Goal: Task Accomplishment & Management: Use online tool/utility

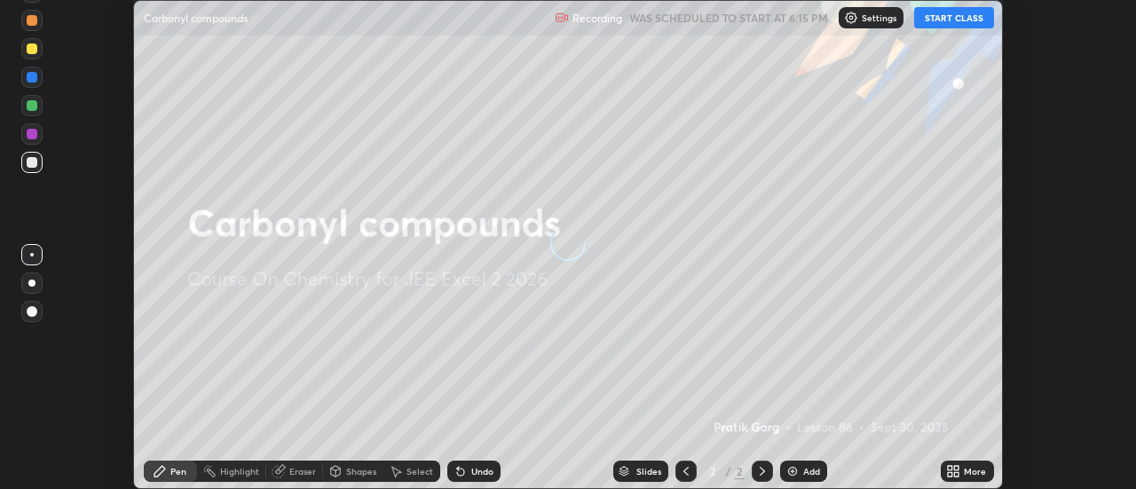
scroll to position [489, 1135]
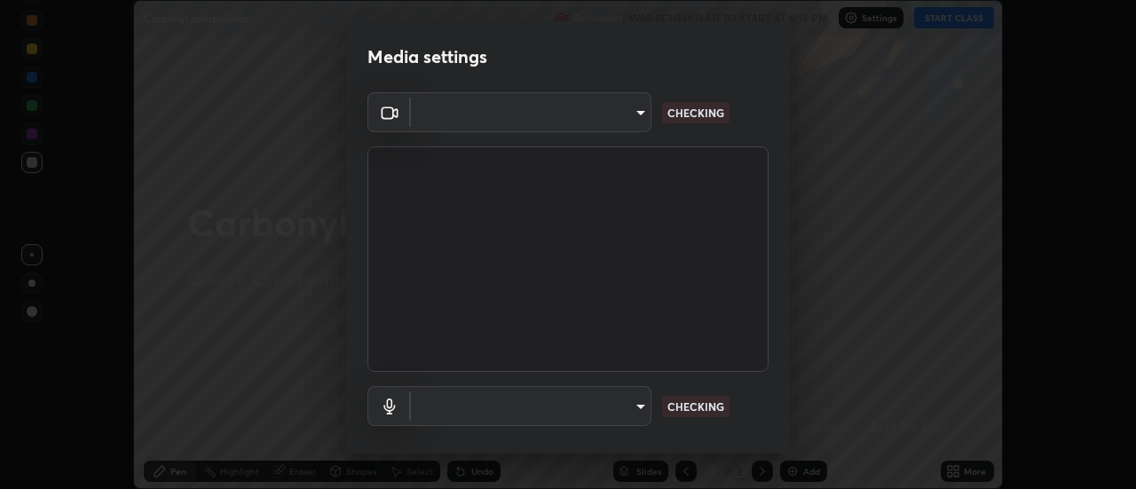
type input "ccd75bc14ccea4fc895a1860158602c9701b5e737530c88cece60dc4e9ed090f"
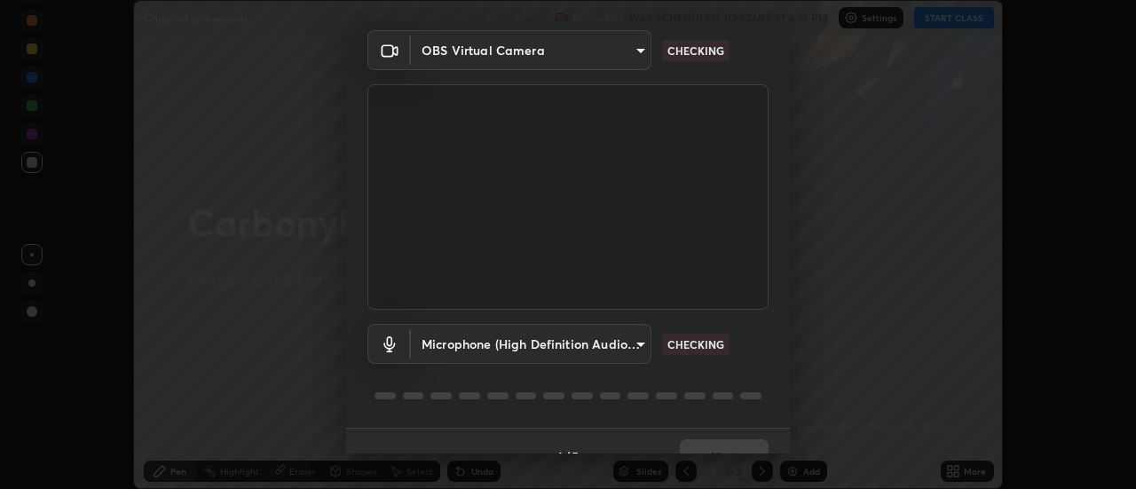
scroll to position [93, 0]
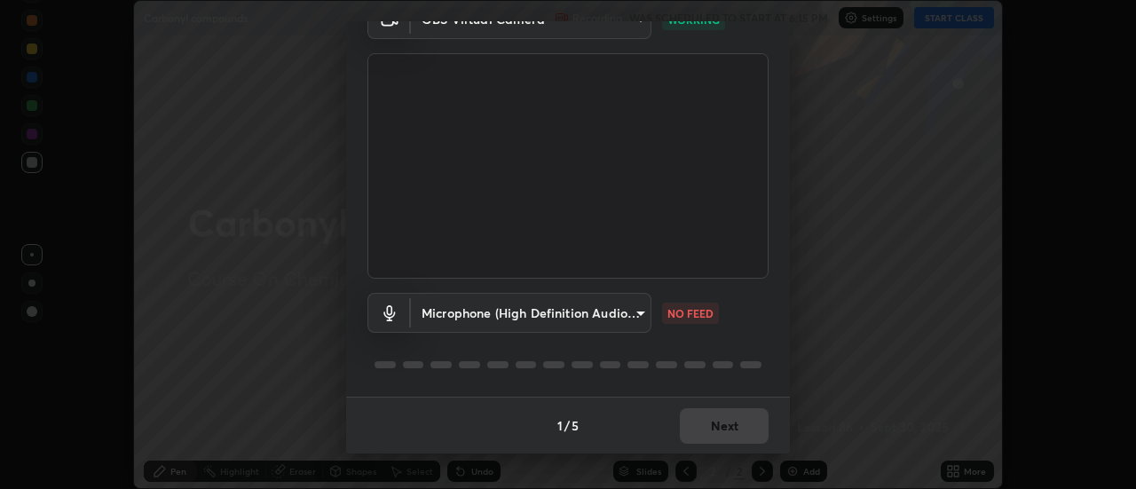
click at [548, 311] on body "Erase all Carbonyl compounds Recording WAS SCHEDULED TO START AT 6:15 PM Settin…" at bounding box center [568, 244] width 1136 height 489
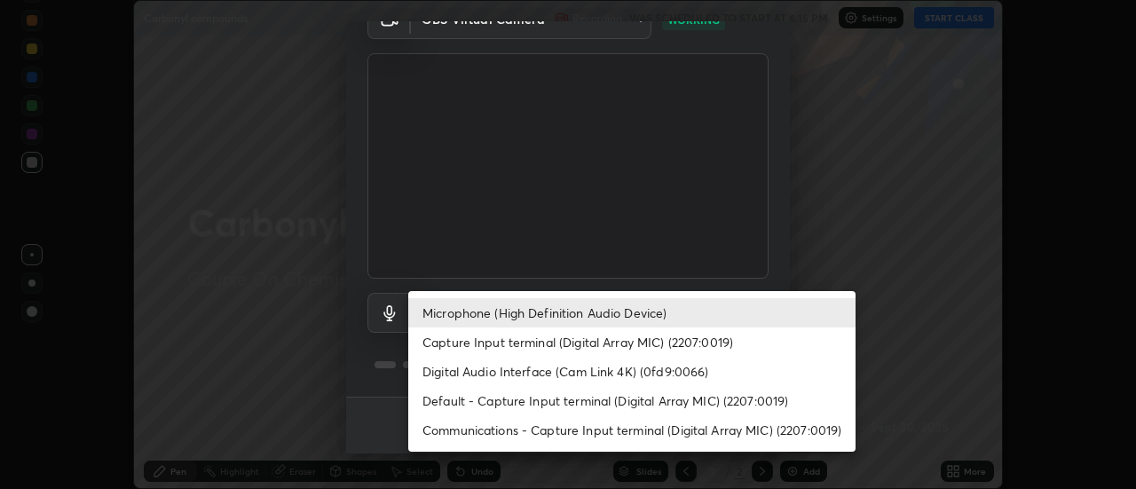
click at [532, 346] on li "Capture Input terminal (Digital Array MIC) (2207:0019)" at bounding box center [631, 342] width 447 height 29
type input "3e6434c8e07e16a90c9e7c4f723848dbc631f9e4682b1ad9c3a4338174434740"
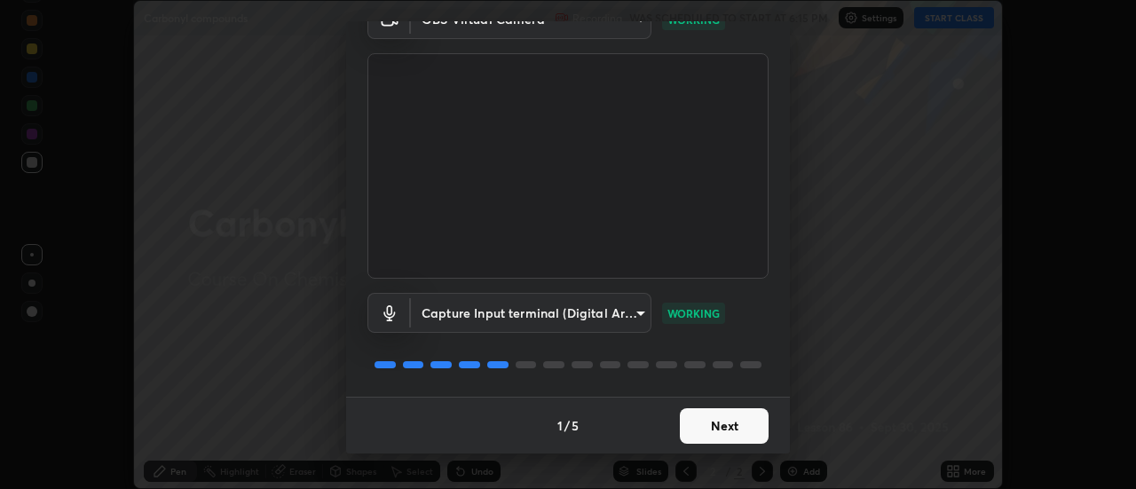
click at [702, 417] on button "Next" at bounding box center [724, 426] width 89 height 36
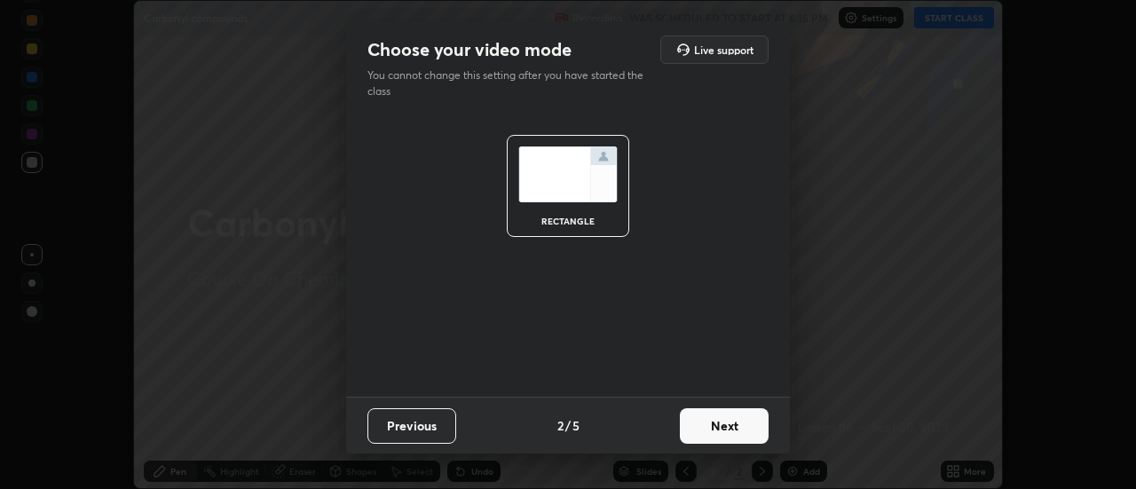
click at [716, 428] on button "Next" at bounding box center [724, 426] width 89 height 36
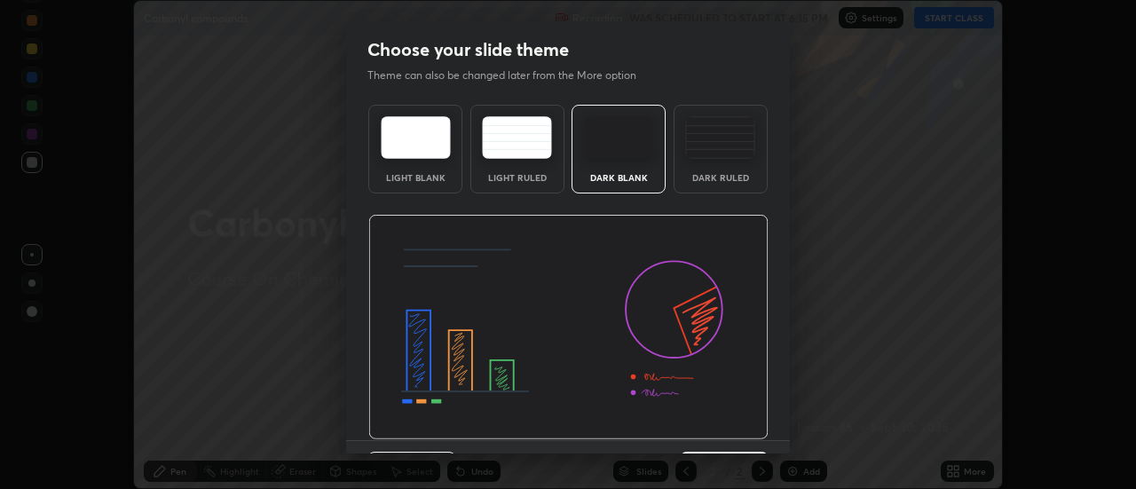
scroll to position [44, 0]
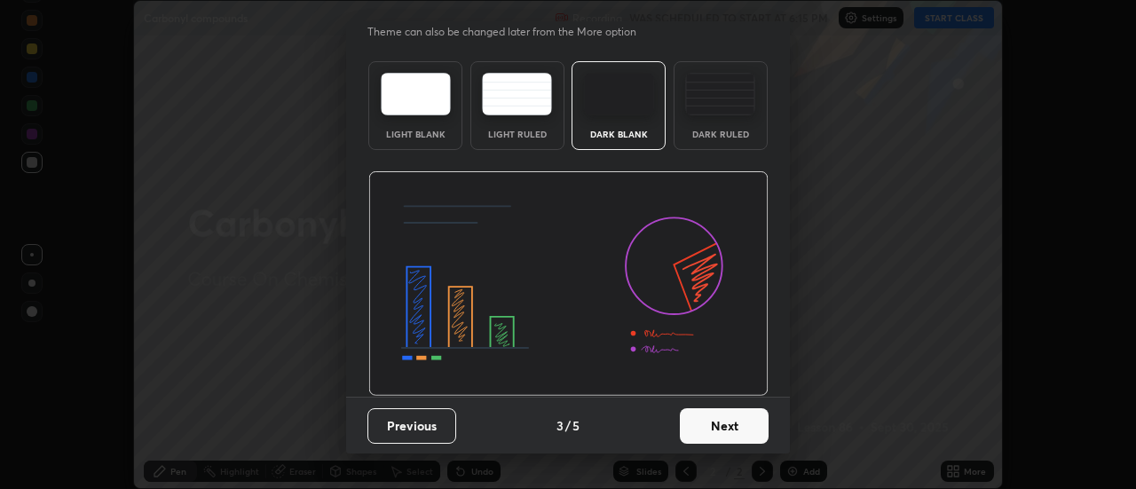
click at [734, 415] on button "Next" at bounding box center [724, 426] width 89 height 36
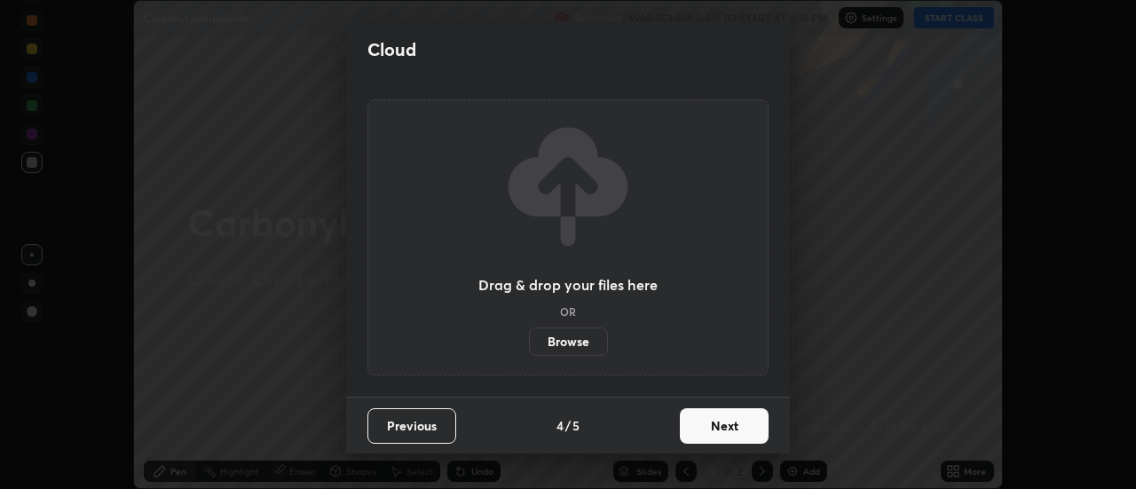
click at [752, 425] on button "Next" at bounding box center [724, 426] width 89 height 36
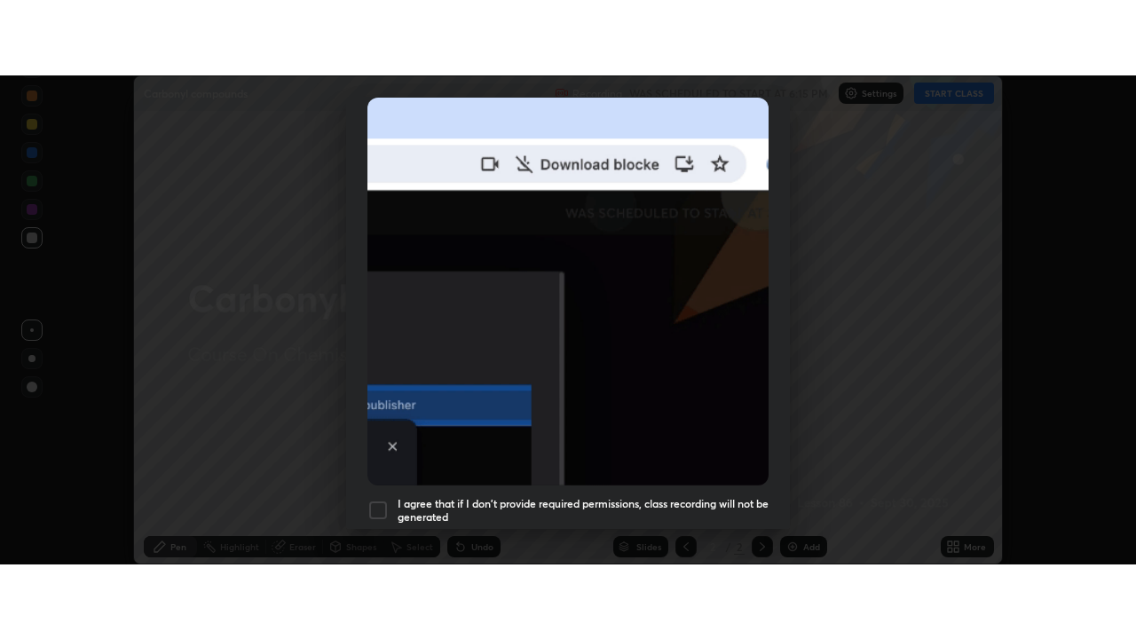
scroll to position [455, 0]
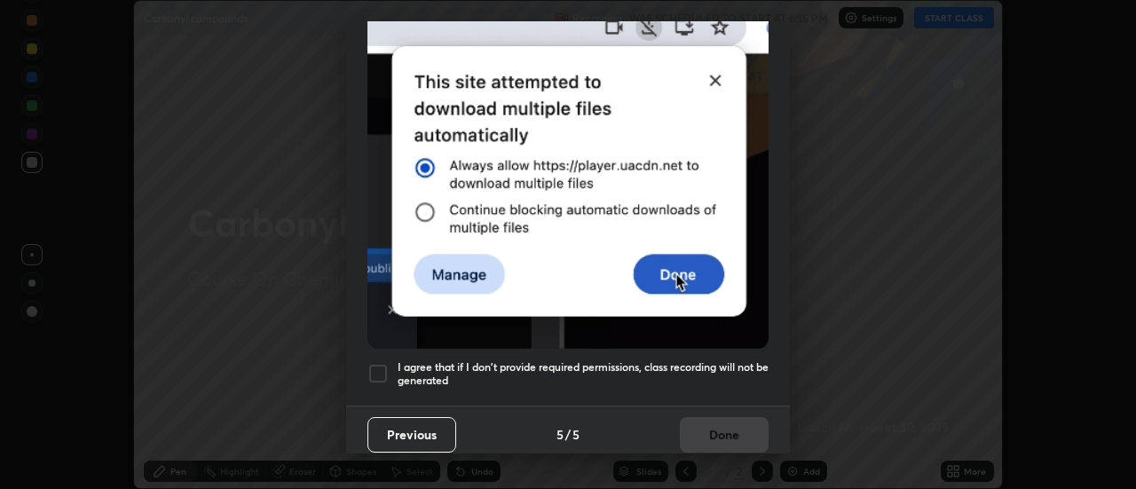
click at [377, 364] on div at bounding box center [378, 373] width 21 height 21
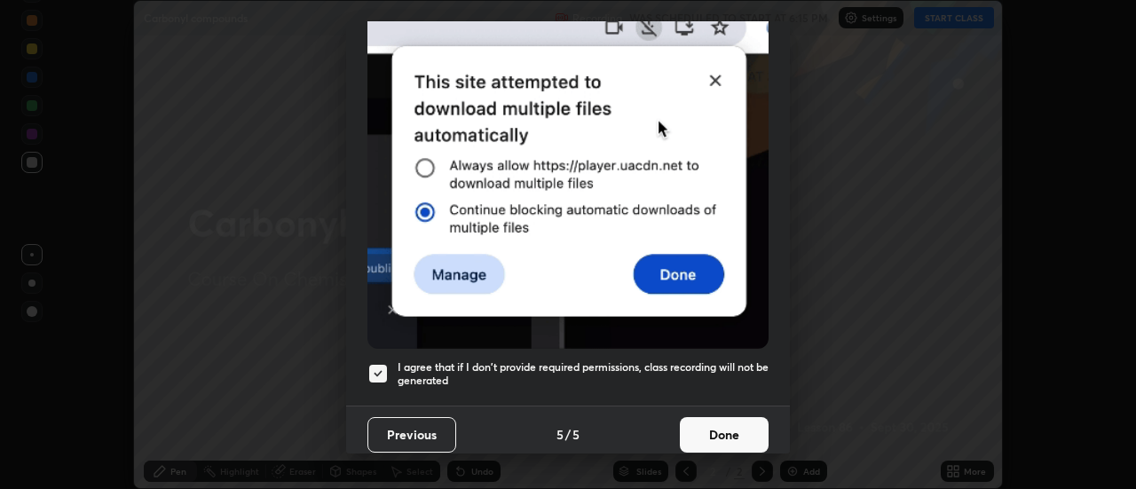
click at [695, 421] on button "Done" at bounding box center [724, 435] width 89 height 36
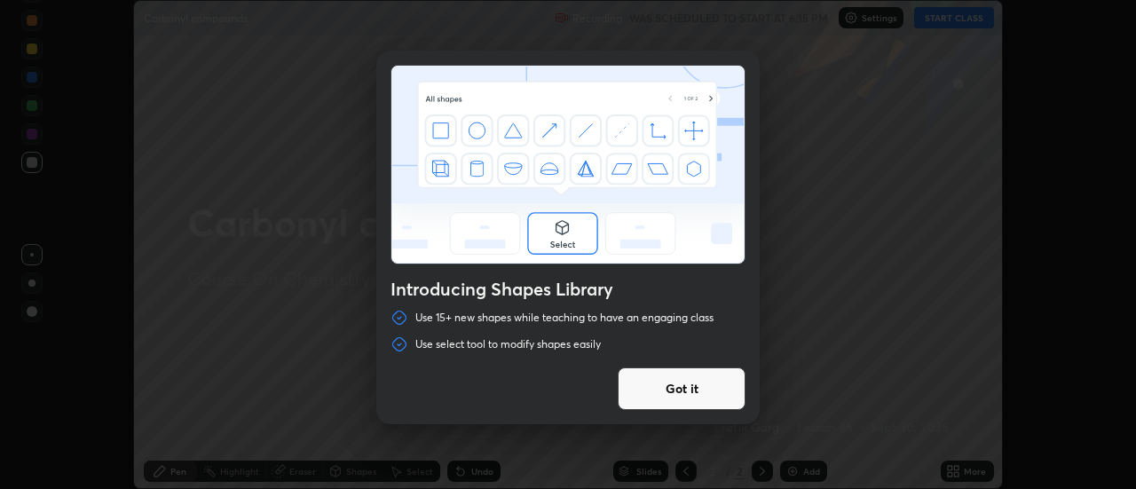
click at [794, 324] on div "Introducing Shapes Library Use 15+ new shapes while teaching to have an engagin…" at bounding box center [568, 244] width 1136 height 489
click at [942, 24] on div "Introducing Shapes Library Use 15+ new shapes while teaching to have an engagin…" at bounding box center [568, 244] width 1136 height 489
click at [699, 386] on button "Got it" at bounding box center [682, 389] width 128 height 43
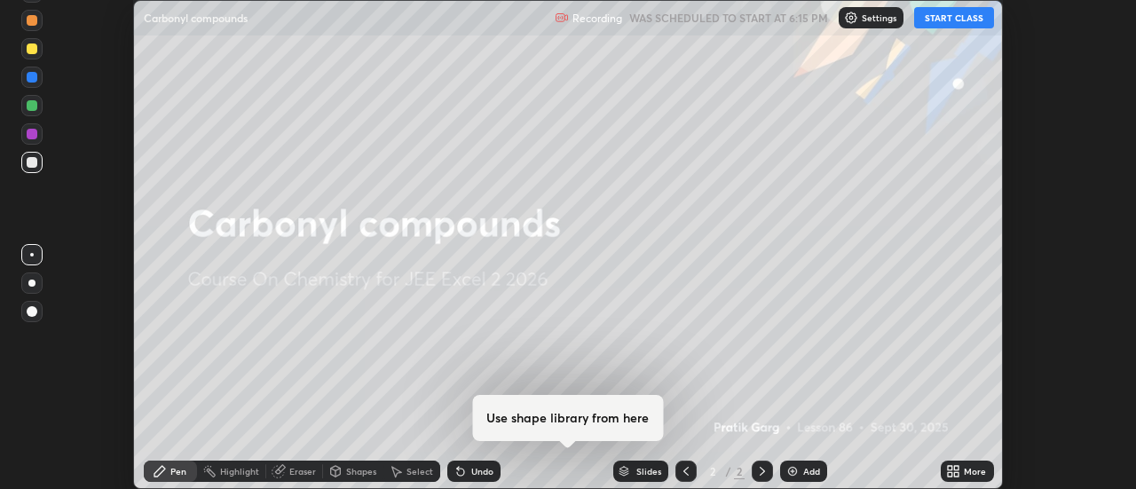
click at [938, 11] on button "START CLASS" at bounding box center [954, 17] width 80 height 21
click at [938, 20] on img "button" at bounding box center [936, 18] width 14 height 14
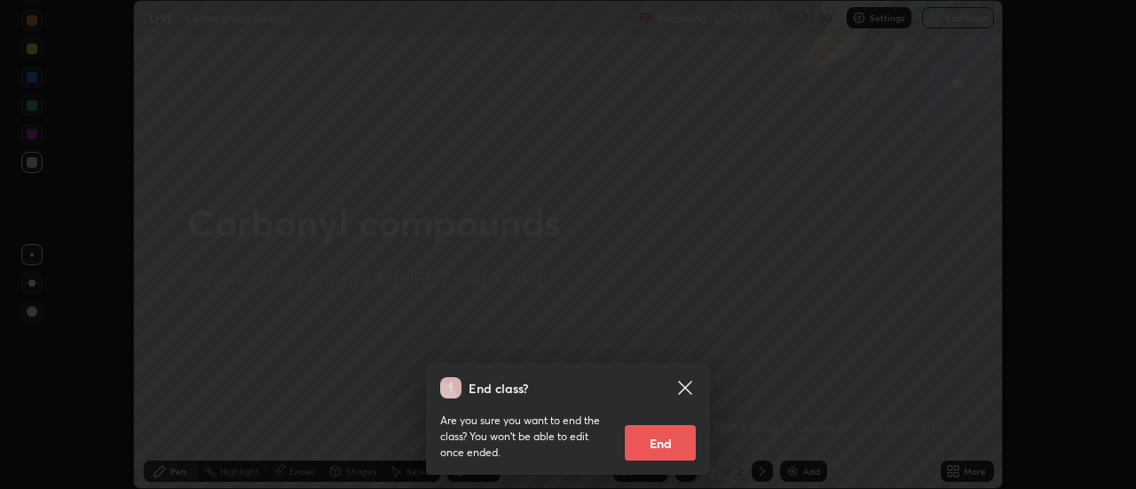
click at [948, 295] on div "End class? Are you sure you want to end the class? You won’t be able to edit on…" at bounding box center [568, 244] width 1136 height 489
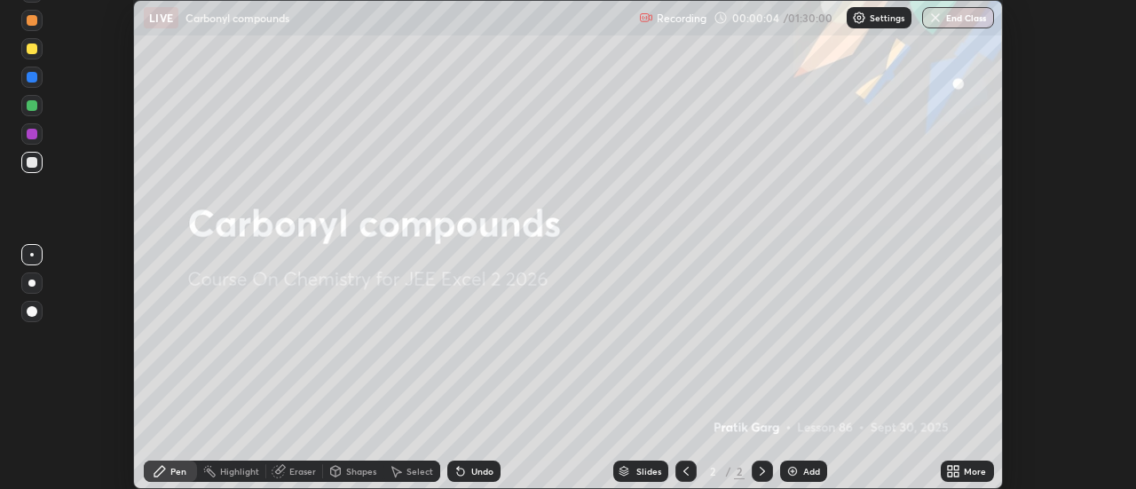
click at [952, 467] on icon at bounding box center [950, 468] width 4 height 4
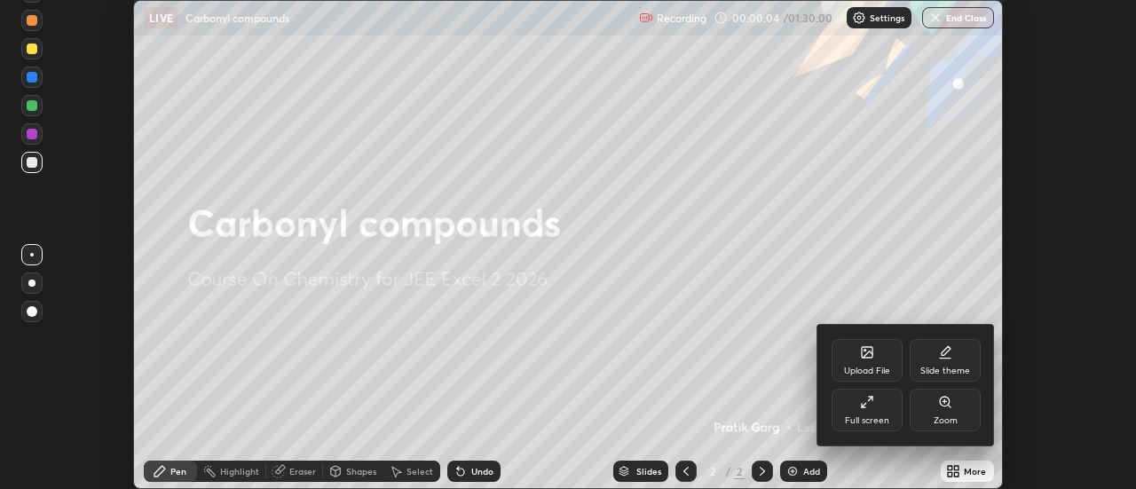
click at [884, 410] on div "Full screen" at bounding box center [867, 410] width 71 height 43
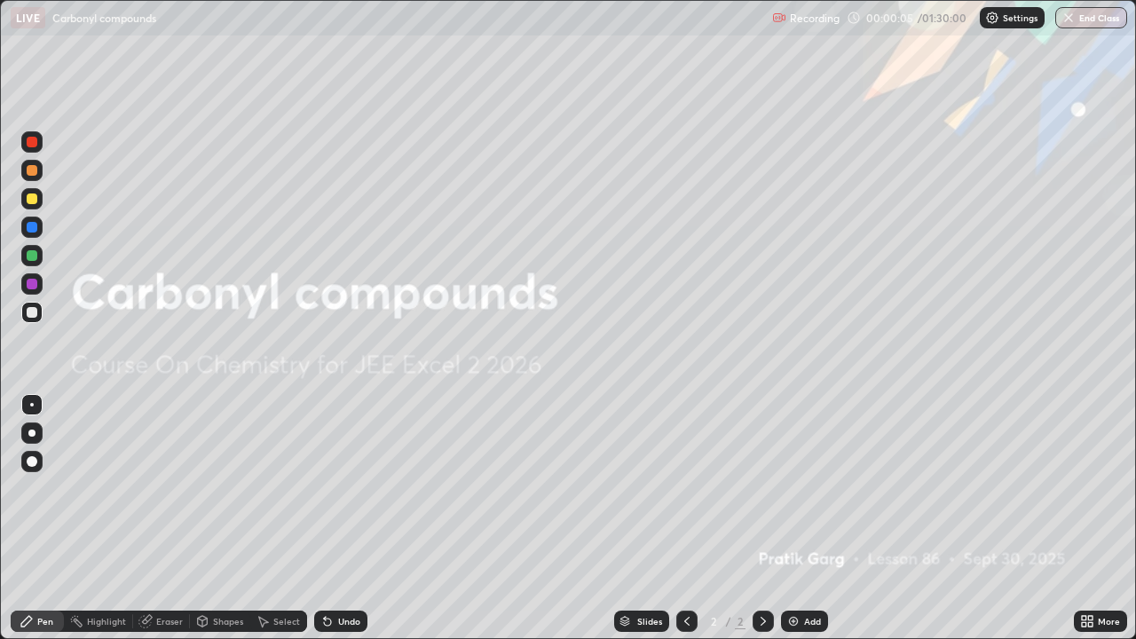
scroll to position [639, 1136]
click at [807, 488] on div "Add" at bounding box center [804, 621] width 47 height 21
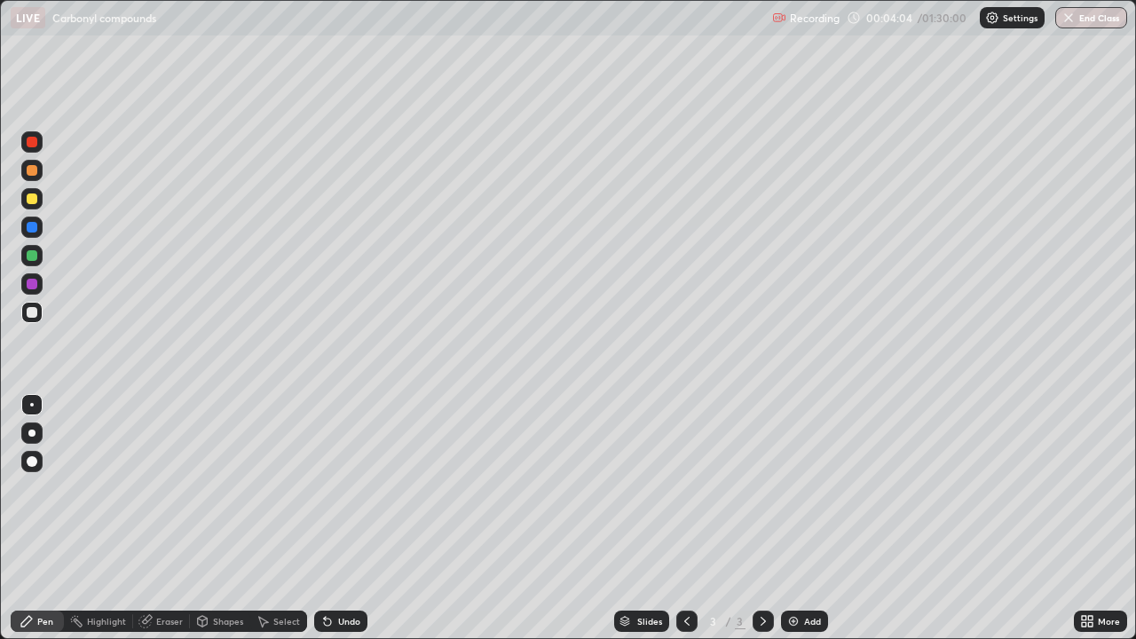
click at [36, 202] on div at bounding box center [32, 199] width 11 height 11
click at [32, 257] on div at bounding box center [32, 255] width 11 height 11
click at [33, 203] on div at bounding box center [32, 199] width 11 height 11
click at [28, 173] on div at bounding box center [32, 170] width 11 height 11
click at [29, 257] on div at bounding box center [32, 255] width 11 height 11
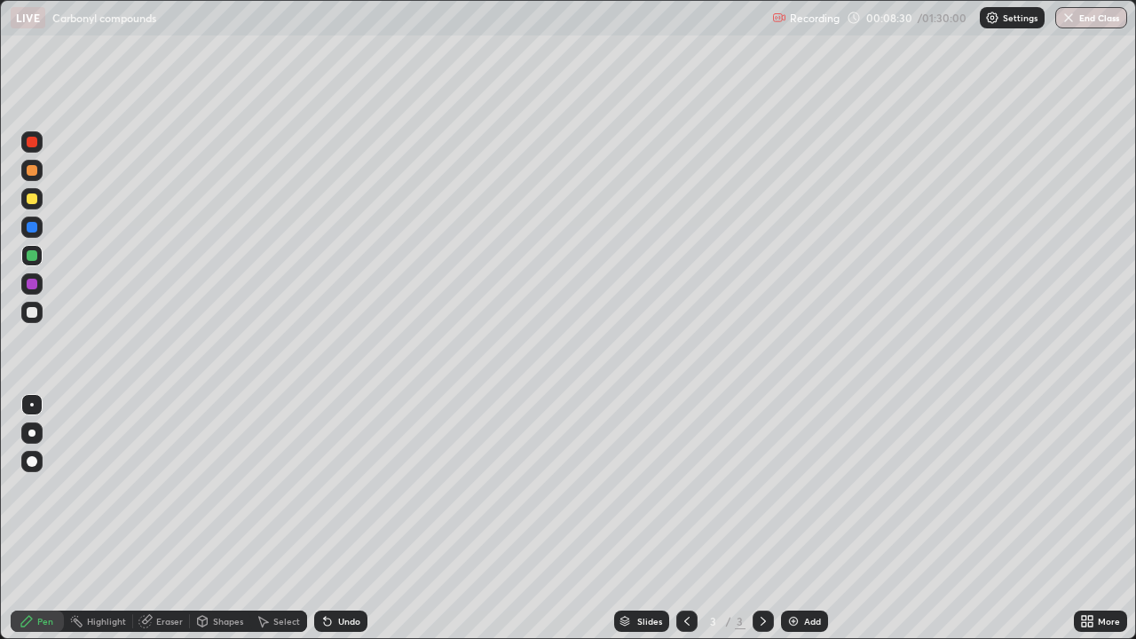
click at [233, 488] on div "Shapes" at bounding box center [228, 621] width 30 height 9
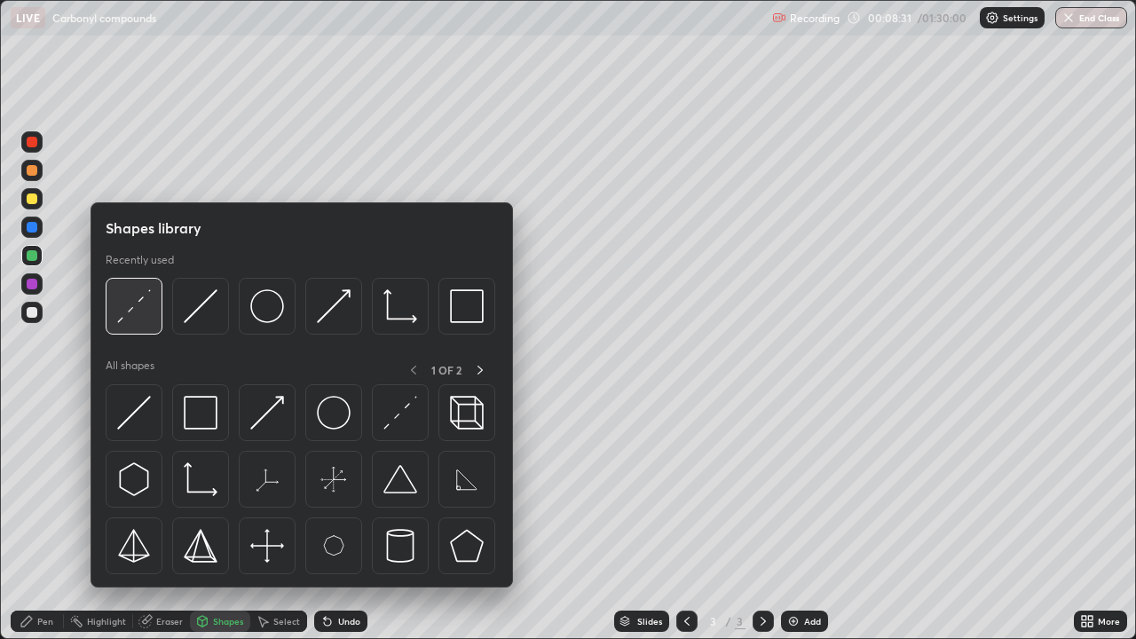
click at [138, 305] on img at bounding box center [134, 306] width 34 height 34
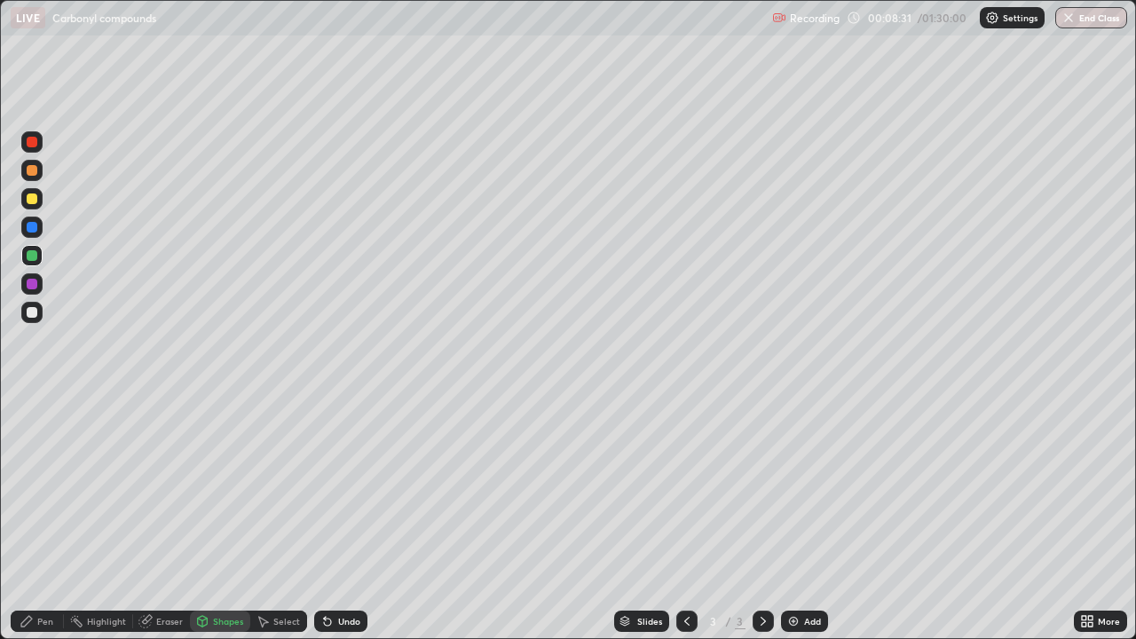
click at [32, 284] on div at bounding box center [32, 284] width 11 height 11
click at [33, 312] on div at bounding box center [32, 312] width 11 height 11
click at [32, 488] on icon at bounding box center [27, 621] width 14 height 14
click at [793, 488] on img at bounding box center [794, 621] width 14 height 14
click at [690, 488] on div at bounding box center [686, 621] width 21 height 21
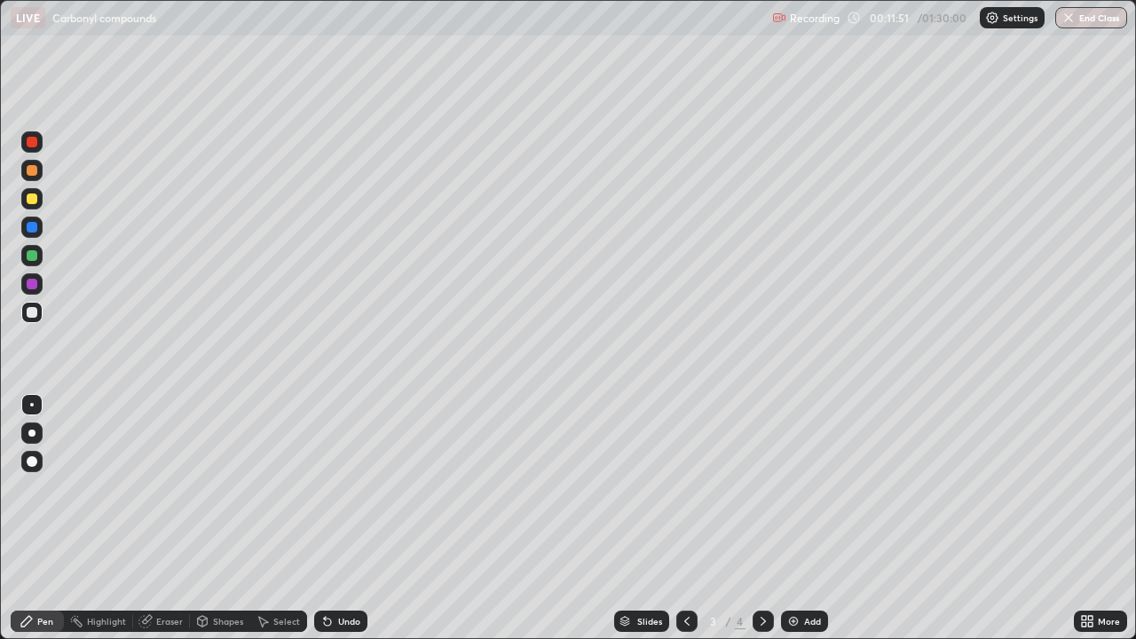
click at [799, 488] on img at bounding box center [794, 621] width 14 height 14
click at [298, 488] on div "Select" at bounding box center [278, 621] width 57 height 21
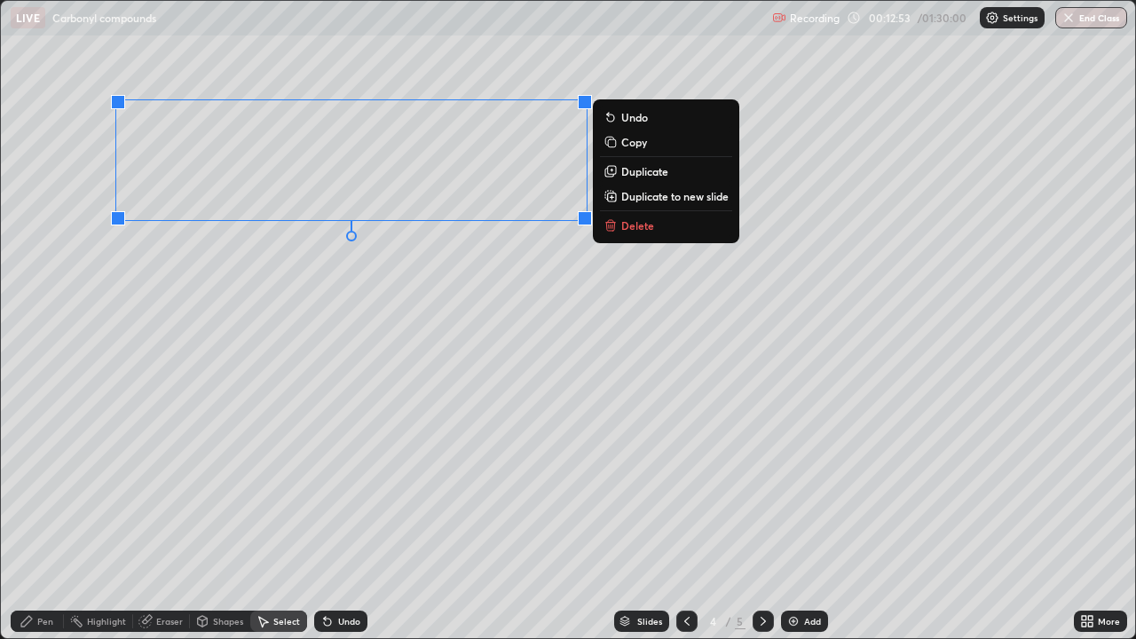
click at [627, 224] on p "Delete" at bounding box center [637, 225] width 33 height 14
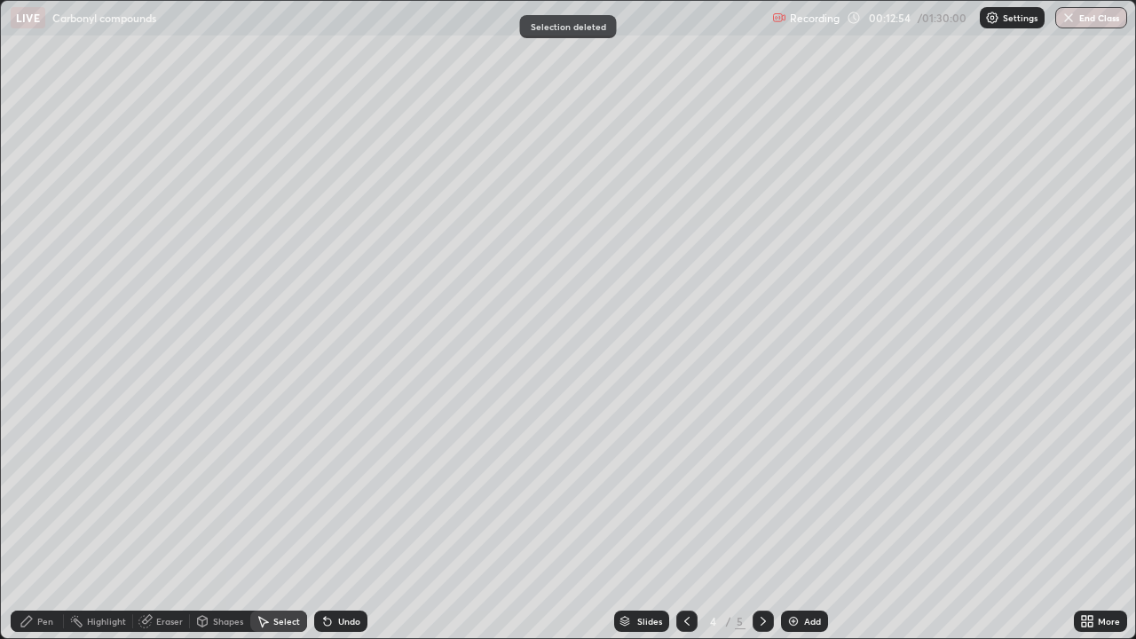
click at [19, 488] on div "Pen" at bounding box center [37, 621] width 53 height 21
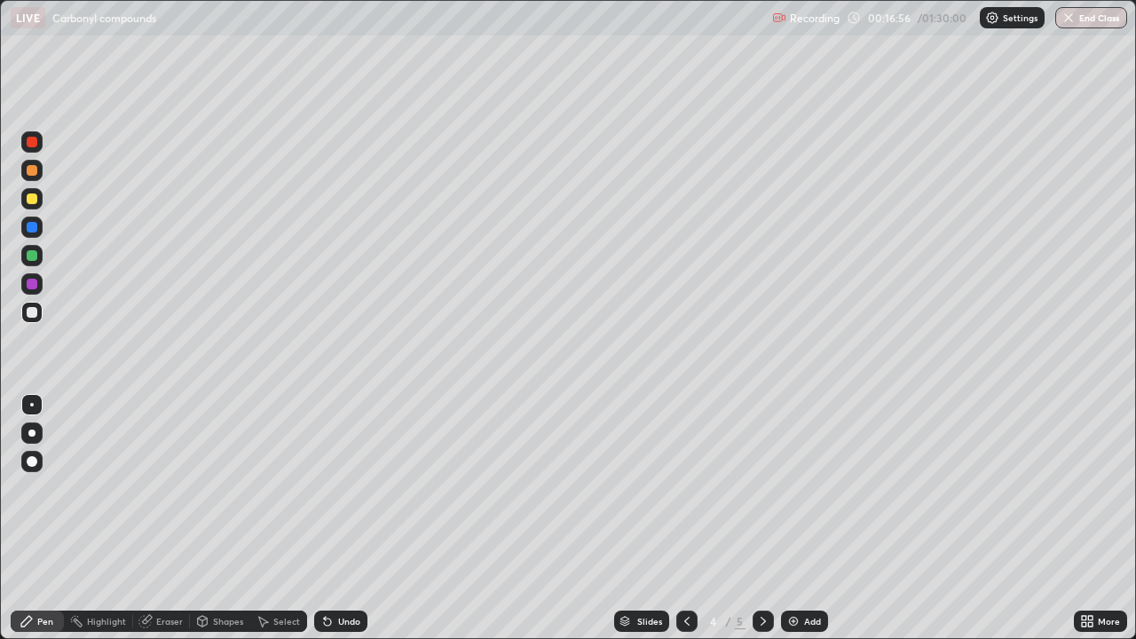
click at [288, 488] on div "Select" at bounding box center [278, 621] width 57 height 21
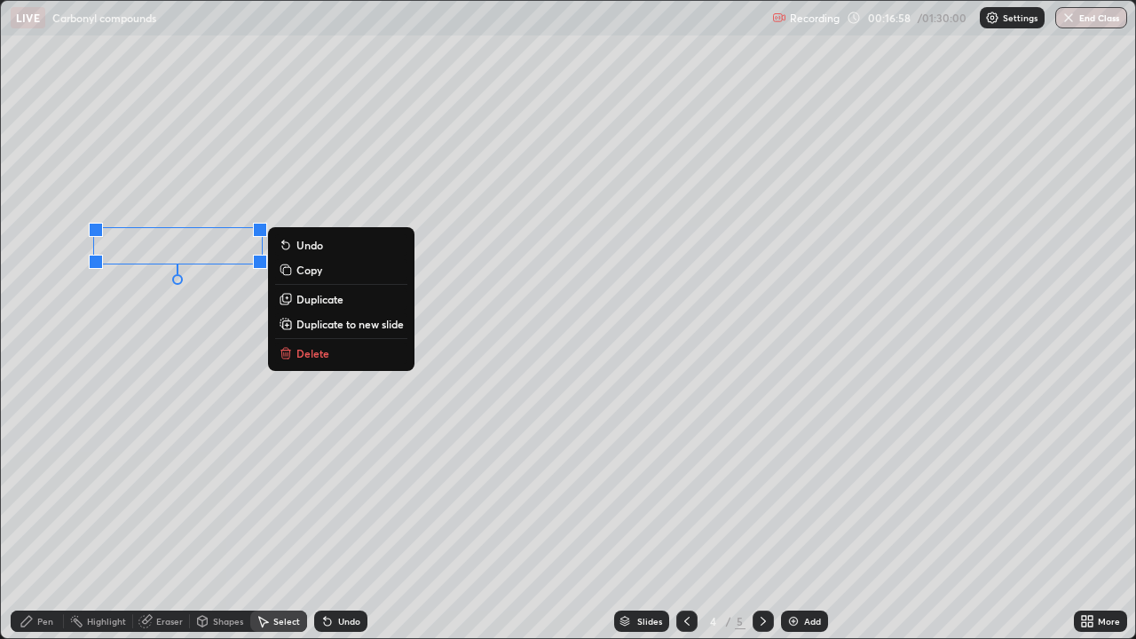
click at [304, 347] on p "Delete" at bounding box center [313, 353] width 33 height 14
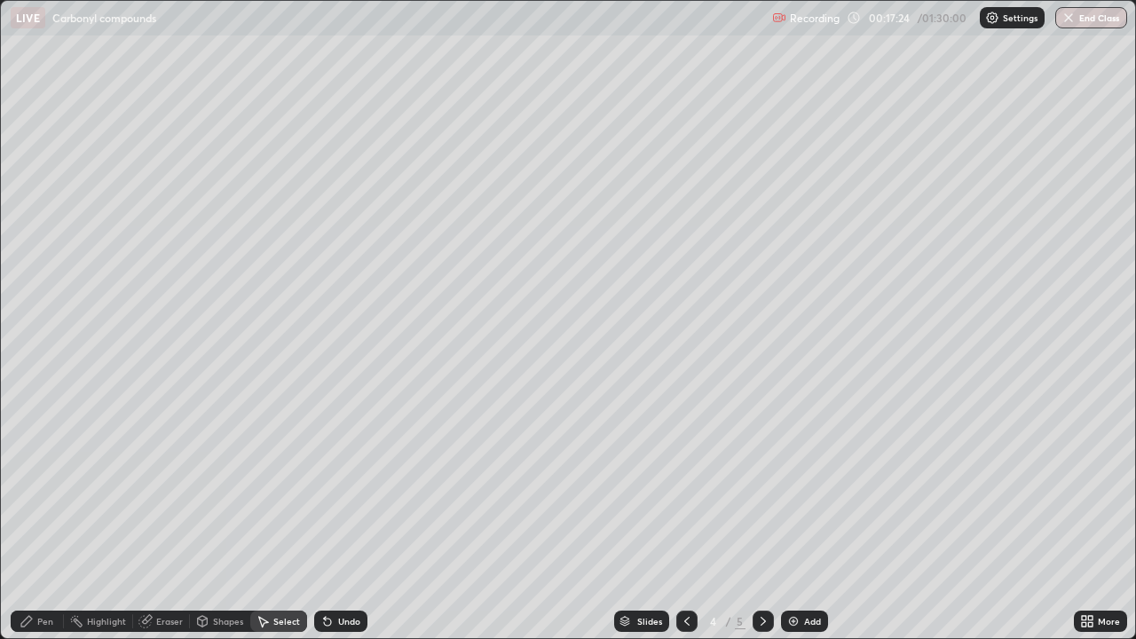
click at [178, 488] on div "Eraser" at bounding box center [169, 621] width 27 height 9
click at [44, 488] on div "Pen" at bounding box center [45, 621] width 16 height 9
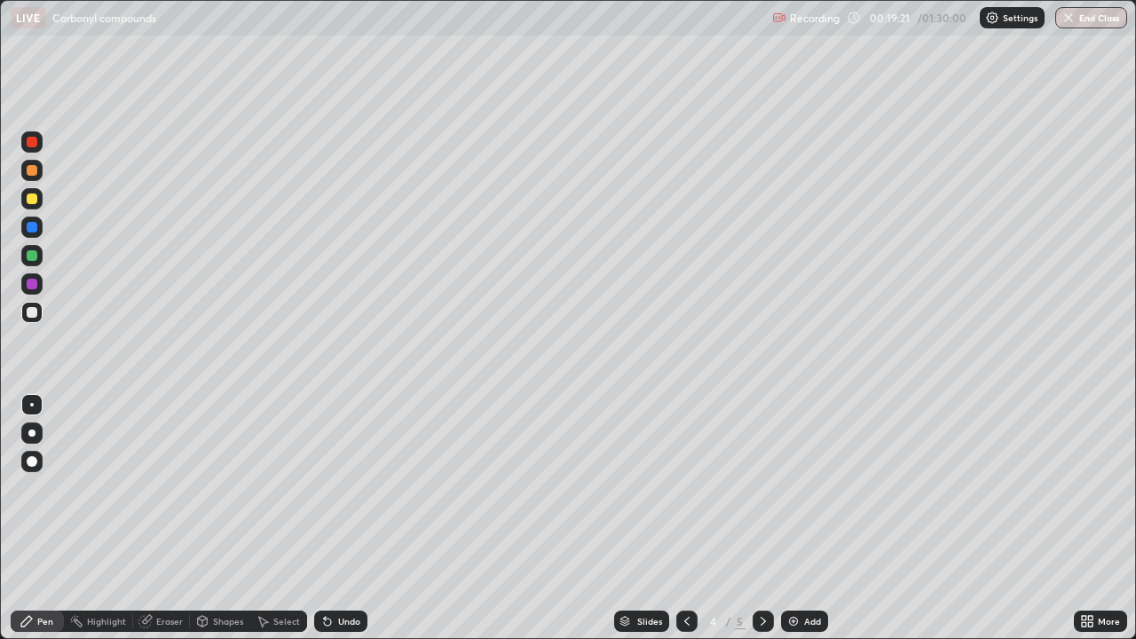
click at [28, 257] on div at bounding box center [32, 255] width 11 height 11
click at [782, 488] on div "Add" at bounding box center [804, 621] width 47 height 21
click at [31, 169] on div at bounding box center [32, 170] width 11 height 11
click at [688, 488] on div at bounding box center [686, 622] width 21 height 36
click at [762, 488] on icon at bounding box center [763, 621] width 14 height 14
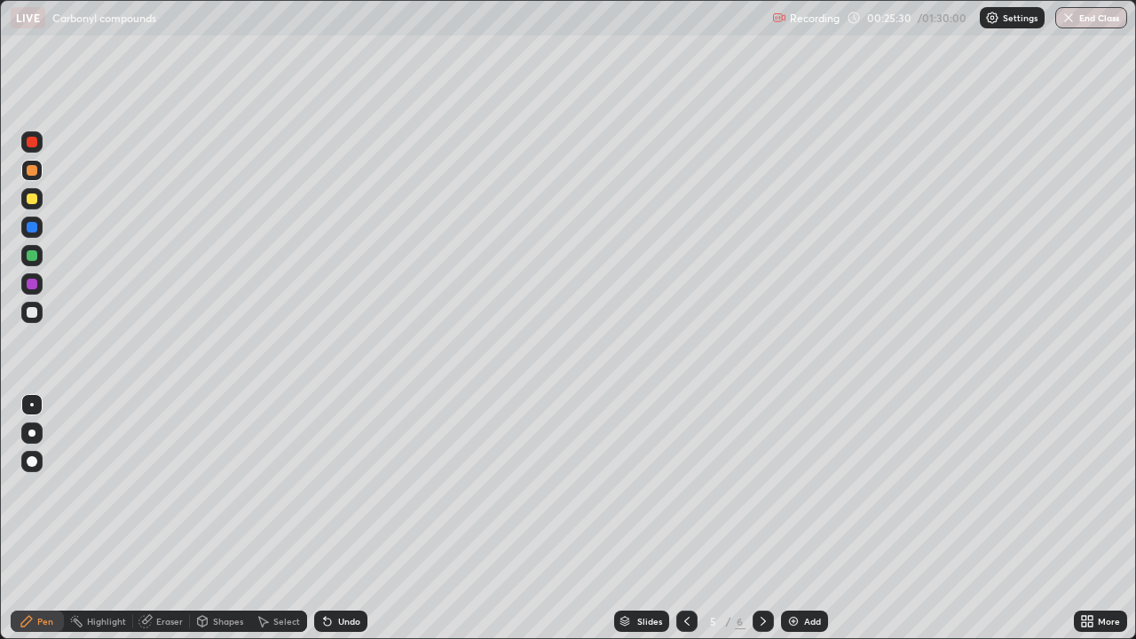
click at [36, 313] on div at bounding box center [32, 312] width 11 height 11
click at [680, 488] on icon at bounding box center [687, 621] width 14 height 14
click at [684, 488] on div at bounding box center [686, 622] width 21 height 36
click at [768, 488] on div at bounding box center [763, 621] width 21 height 21
click at [757, 488] on icon at bounding box center [763, 621] width 14 height 14
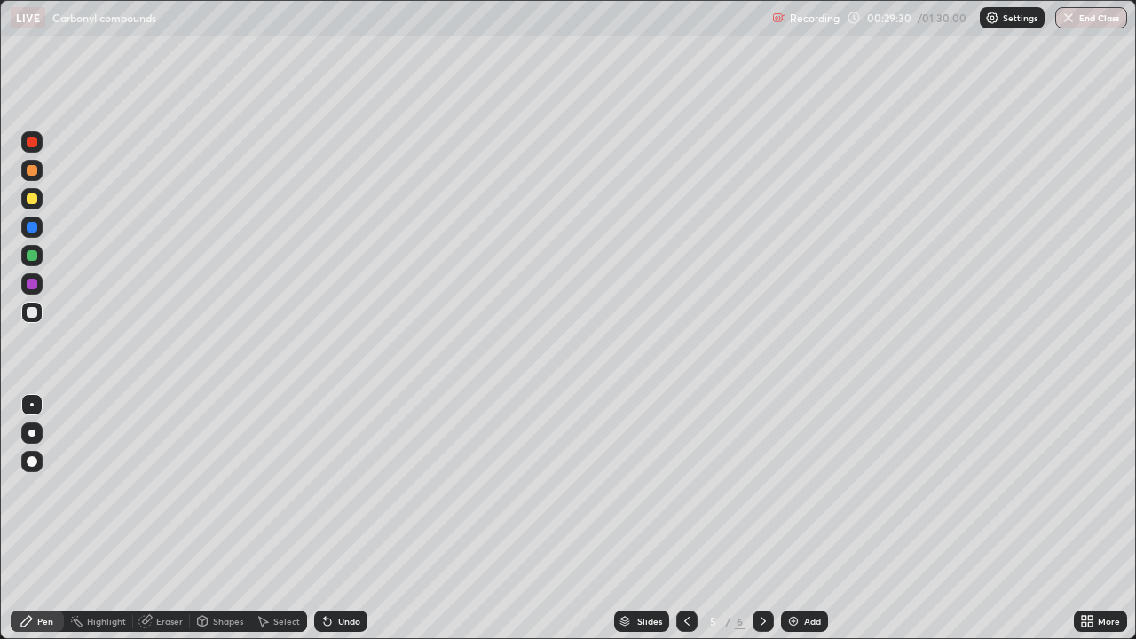
click at [822, 488] on div "Add" at bounding box center [804, 621] width 47 height 21
click at [353, 488] on div "Undo" at bounding box center [340, 621] width 53 height 21
click at [25, 203] on div at bounding box center [31, 198] width 21 height 21
click at [819, 488] on div "Add" at bounding box center [812, 621] width 17 height 9
click at [30, 256] on div at bounding box center [32, 255] width 11 height 11
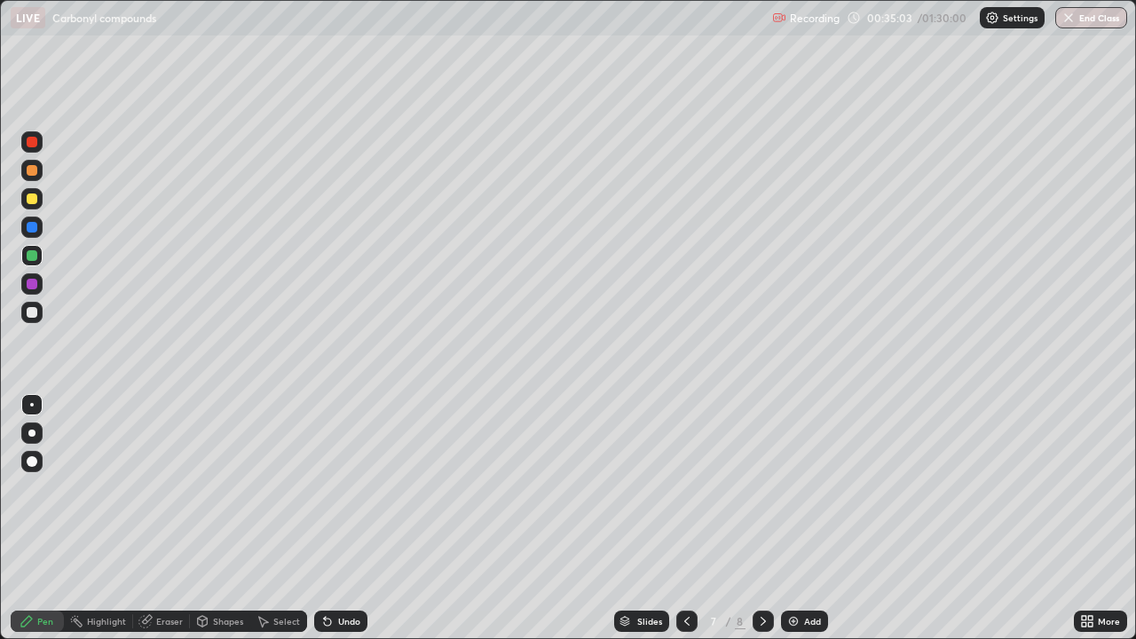
click at [100, 488] on div "Highlight" at bounding box center [106, 621] width 39 height 9
click at [42, 488] on div "Pen" at bounding box center [37, 621] width 53 height 21
click at [31, 321] on div at bounding box center [31, 312] width 21 height 21
click at [341, 488] on div "Undo" at bounding box center [340, 621] width 53 height 21
click at [803, 488] on div "Add" at bounding box center [804, 621] width 47 height 21
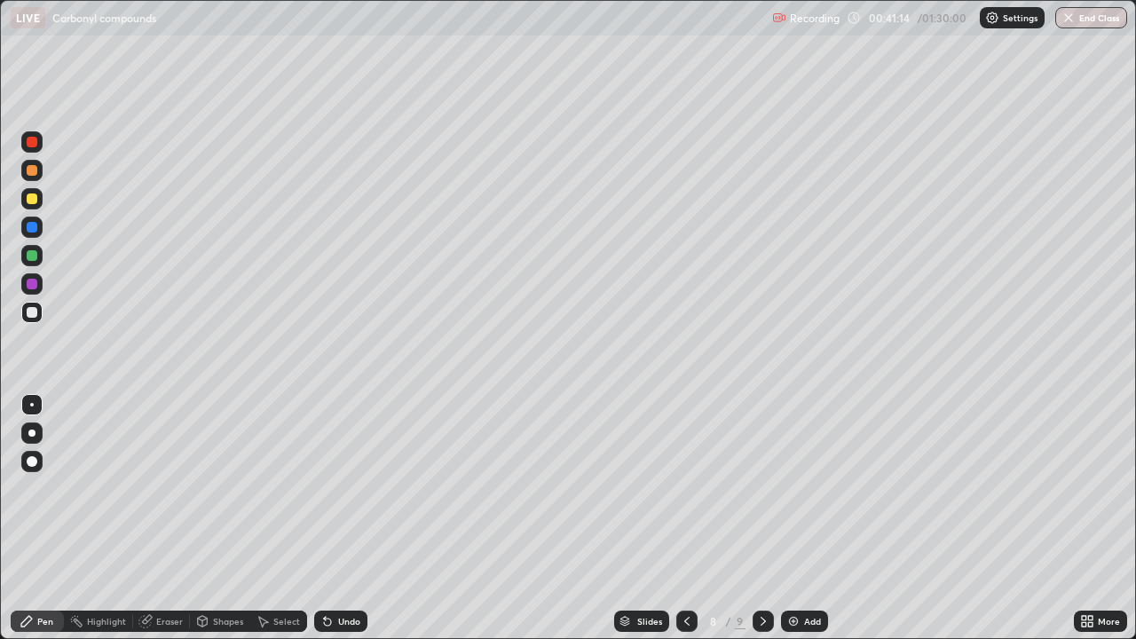
click at [34, 197] on div at bounding box center [32, 199] width 11 height 11
click at [170, 488] on div "Eraser" at bounding box center [161, 621] width 57 height 21
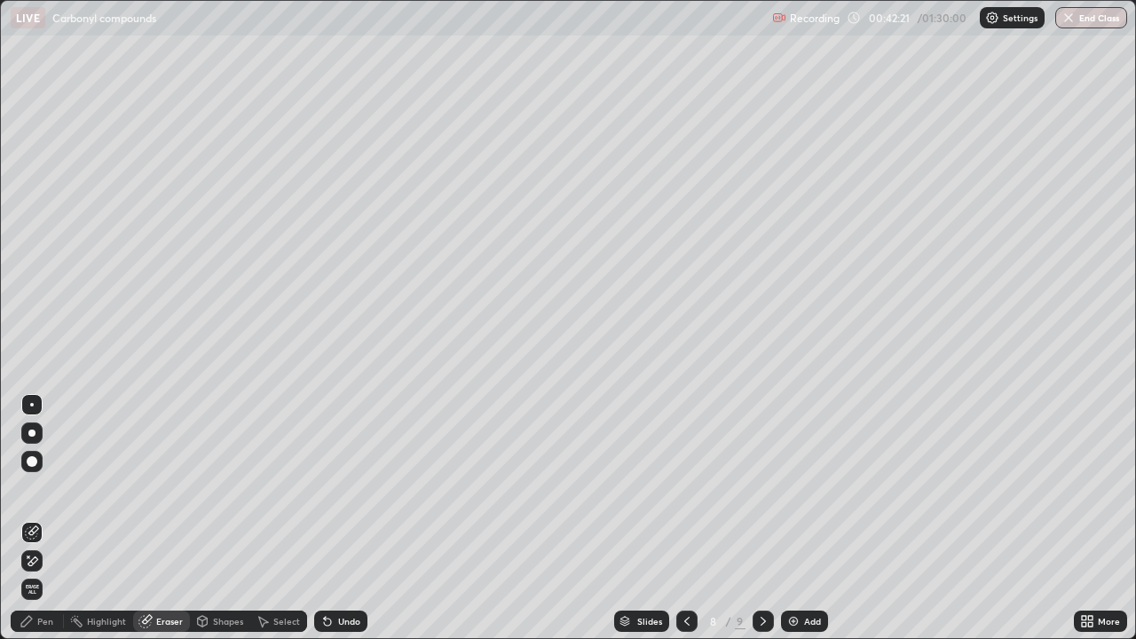
click at [39, 488] on div "Pen" at bounding box center [37, 621] width 53 height 21
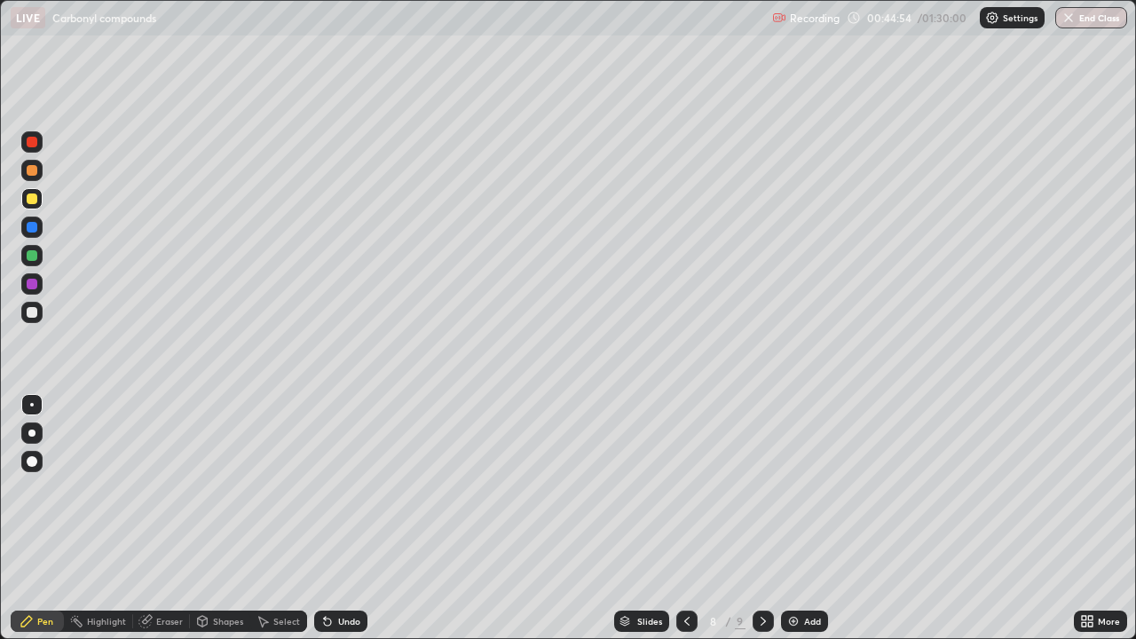
click at [793, 488] on img at bounding box center [794, 621] width 14 height 14
click at [34, 197] on div at bounding box center [32, 199] width 11 height 11
click at [804, 488] on div "Add" at bounding box center [804, 621] width 47 height 21
click at [811, 488] on div "Add" at bounding box center [812, 621] width 17 height 9
click at [32, 257] on div at bounding box center [32, 255] width 11 height 11
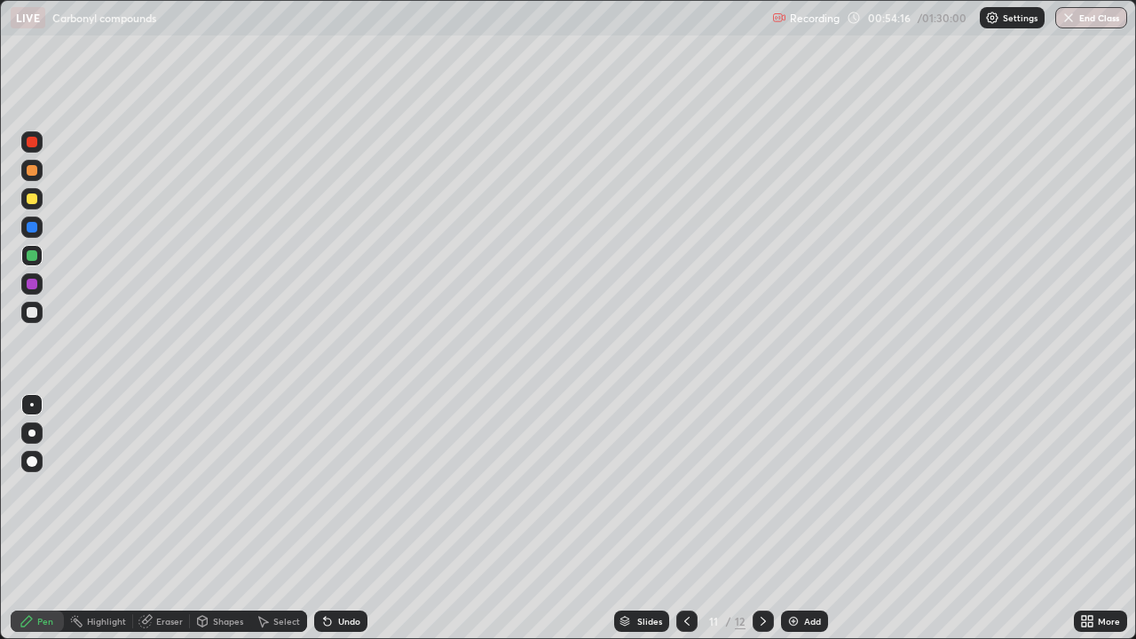
click at [347, 488] on div "Undo" at bounding box center [340, 621] width 53 height 21
click at [344, 488] on div "Undo" at bounding box center [340, 621] width 53 height 21
click at [350, 488] on div "Undo" at bounding box center [340, 621] width 53 height 21
click at [354, 488] on div "Undo" at bounding box center [340, 621] width 53 height 21
click at [814, 488] on div "Add" at bounding box center [812, 621] width 17 height 9
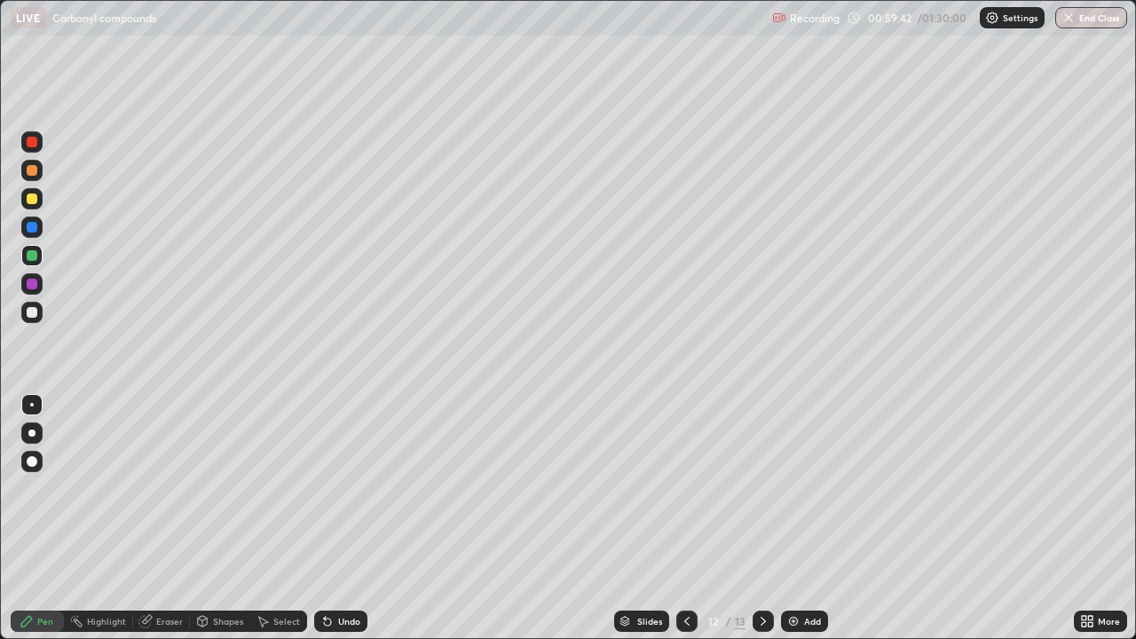
click at [36, 202] on div at bounding box center [31, 198] width 21 height 21
click at [823, 488] on div "Add" at bounding box center [804, 621] width 47 height 21
click at [31, 165] on div at bounding box center [32, 170] width 11 height 11
click at [40, 258] on div at bounding box center [31, 255] width 21 height 21
click at [344, 488] on div "Undo" at bounding box center [349, 621] width 22 height 9
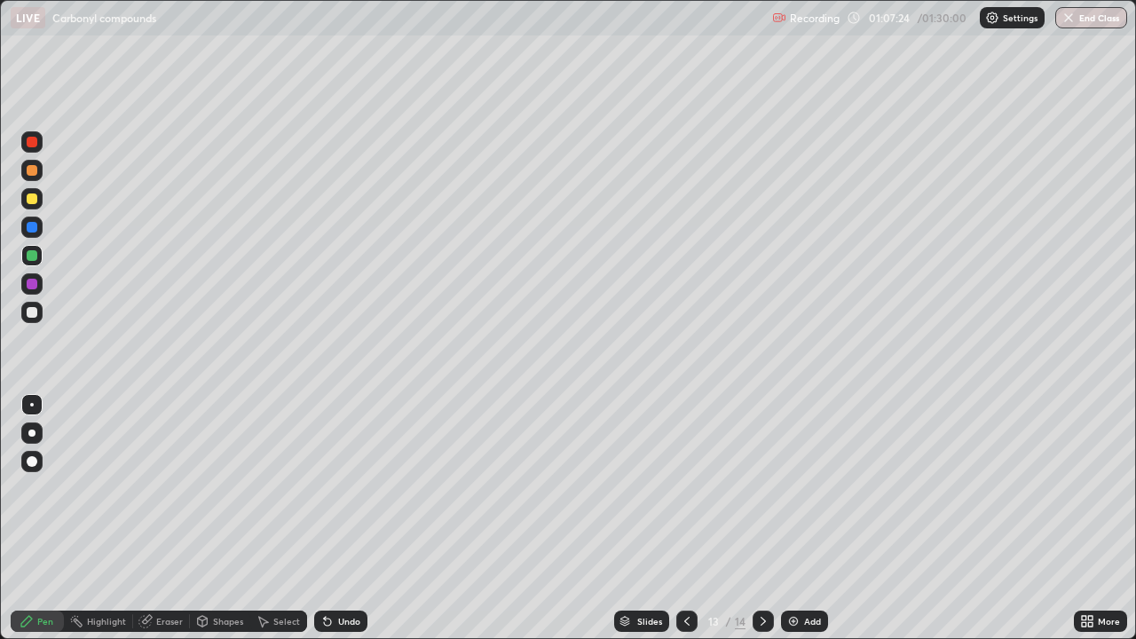
click at [345, 488] on div "Undo" at bounding box center [349, 621] width 22 height 9
click at [35, 196] on div at bounding box center [32, 199] width 11 height 11
click at [810, 488] on div "Add" at bounding box center [804, 621] width 47 height 21
click at [31, 257] on div at bounding box center [32, 255] width 11 height 11
click at [334, 488] on div "Undo" at bounding box center [340, 621] width 53 height 21
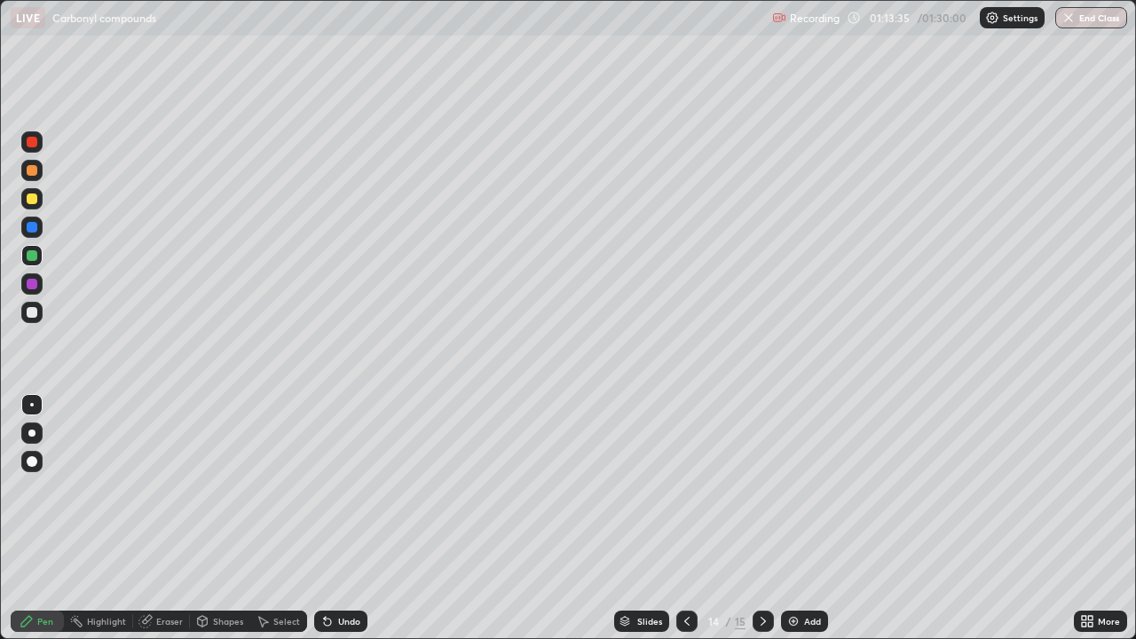
click at [228, 488] on div "Shapes" at bounding box center [228, 621] width 30 height 9
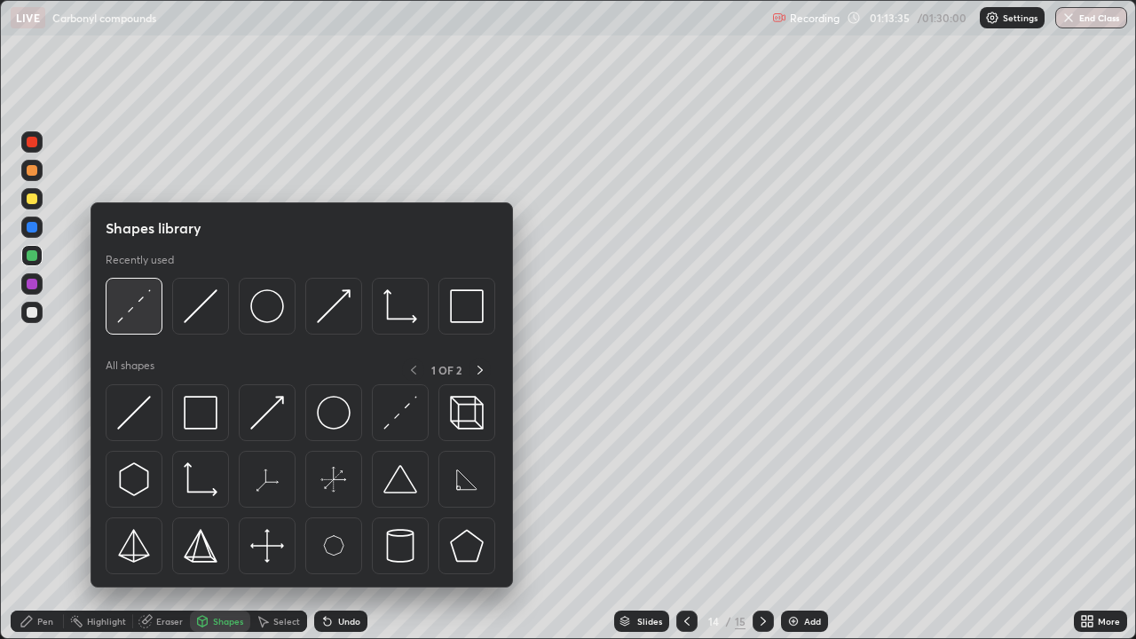
click at [137, 294] on img at bounding box center [134, 306] width 34 height 34
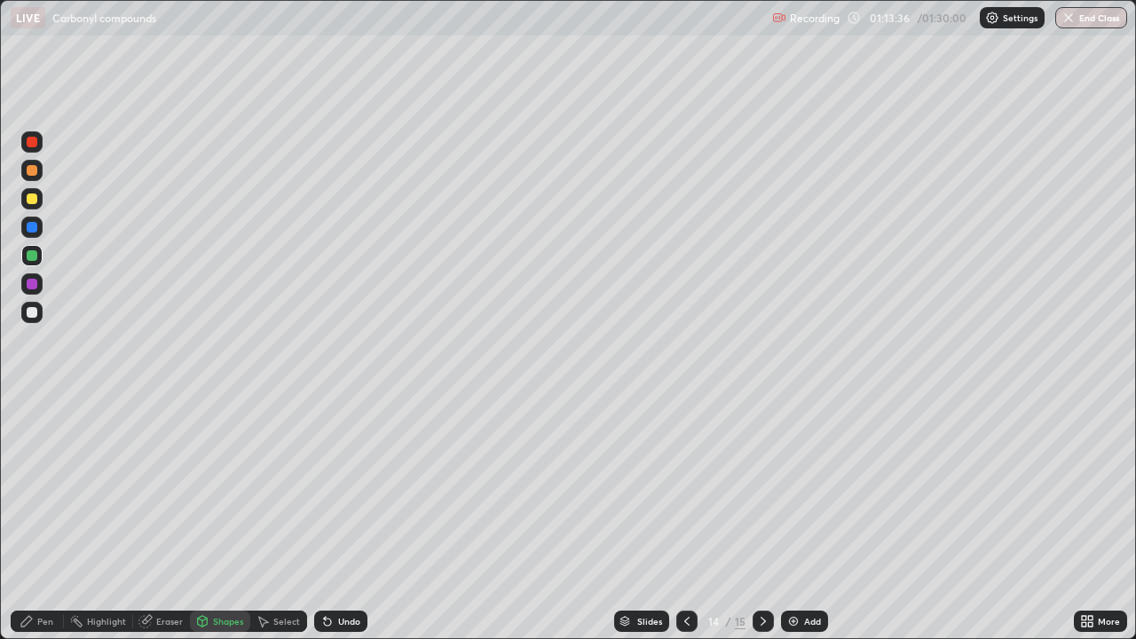
click at [35, 206] on div at bounding box center [31, 198] width 21 height 21
click at [51, 488] on div "Pen" at bounding box center [37, 621] width 53 height 21
click at [35, 253] on div at bounding box center [32, 255] width 11 height 11
click at [235, 488] on div "Shapes" at bounding box center [228, 621] width 30 height 9
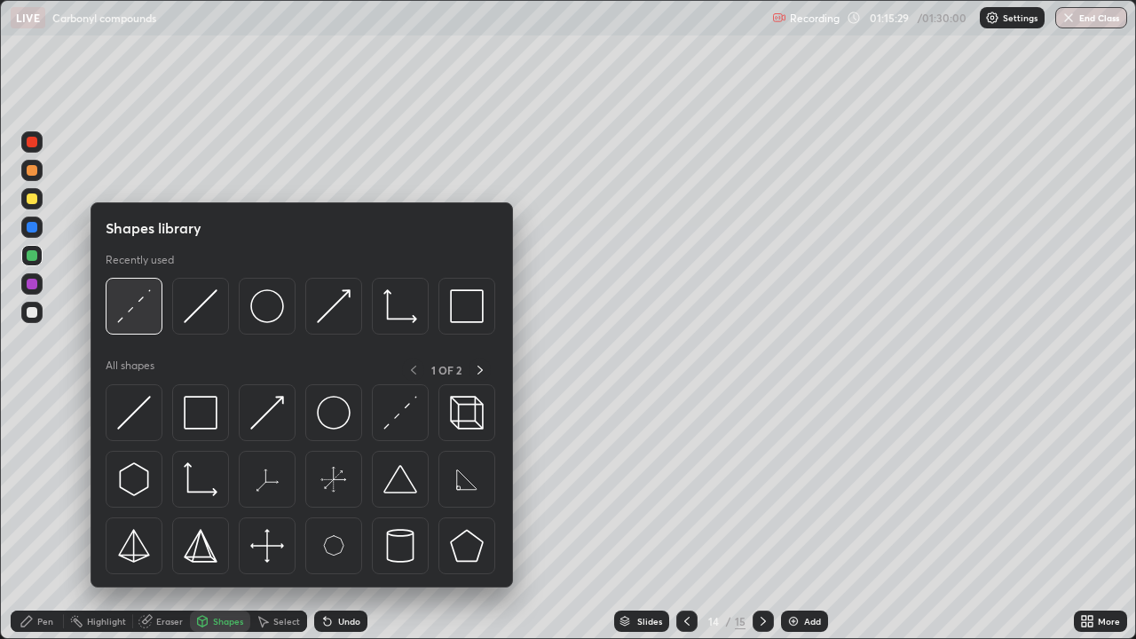
click at [129, 318] on img at bounding box center [134, 306] width 34 height 34
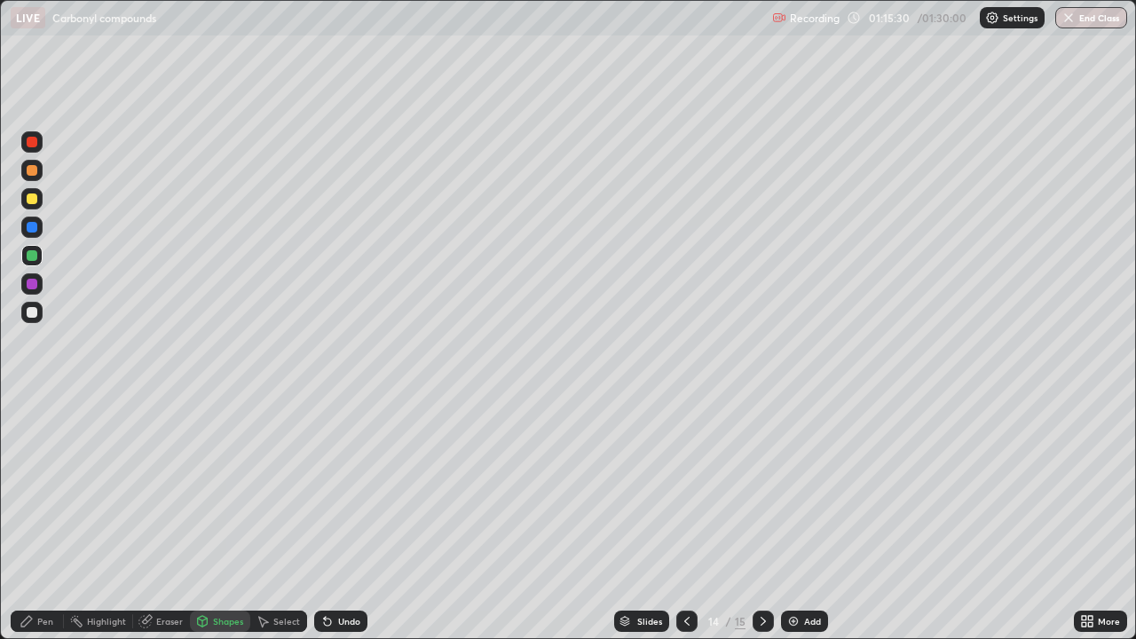
click at [231, 488] on div "Shapes" at bounding box center [220, 621] width 60 height 21
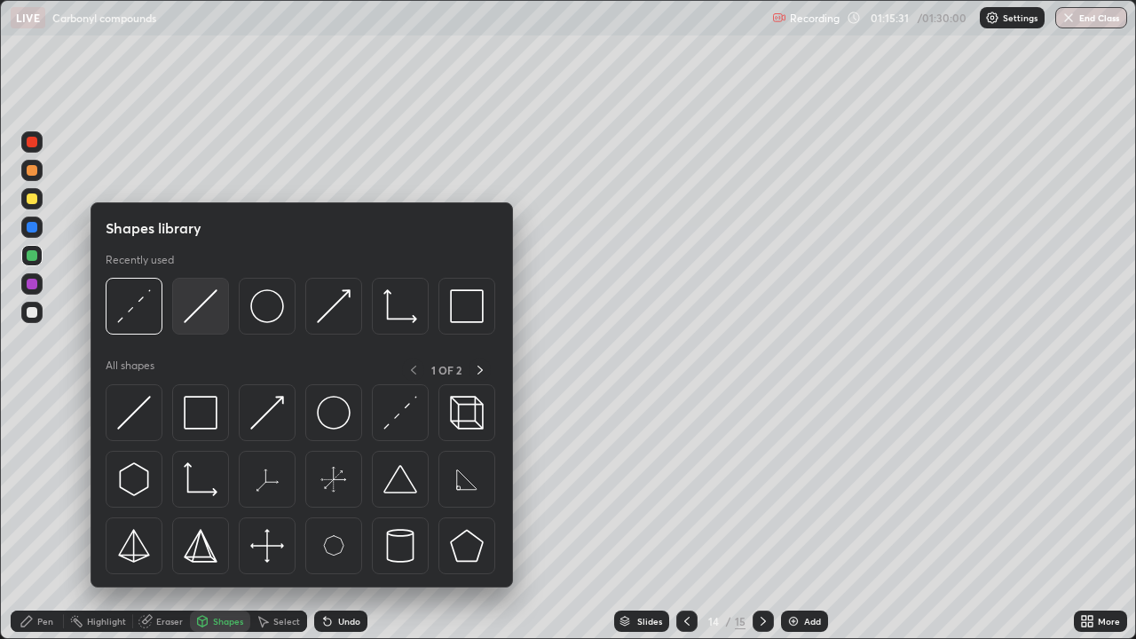
click at [204, 309] on img at bounding box center [201, 306] width 34 height 34
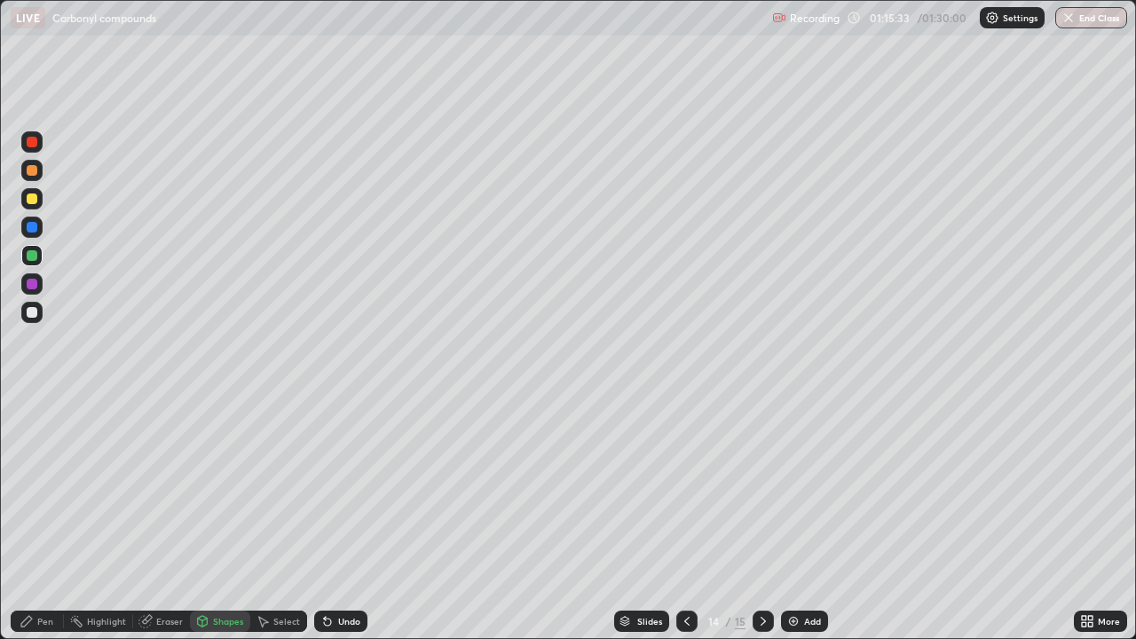
click at [36, 488] on div "Pen" at bounding box center [37, 621] width 53 height 21
click at [36, 314] on div at bounding box center [32, 312] width 11 height 11
click at [344, 488] on div "Undo" at bounding box center [340, 621] width 53 height 21
click at [814, 488] on div "Add" at bounding box center [804, 621] width 47 height 21
click at [28, 199] on div at bounding box center [32, 199] width 11 height 11
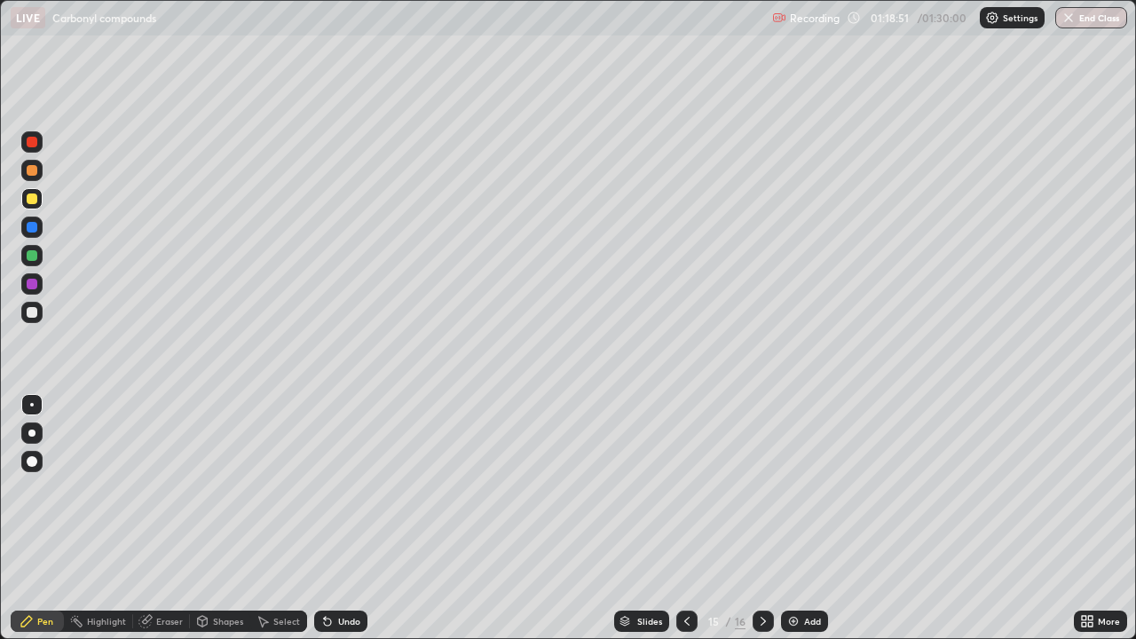
click at [344, 488] on div "Undo" at bounding box center [349, 621] width 22 height 9
click at [810, 488] on div "Add" at bounding box center [812, 621] width 17 height 9
click at [325, 488] on icon at bounding box center [327, 622] width 7 height 7
click at [342, 488] on div "Undo" at bounding box center [340, 621] width 53 height 21
click at [339, 488] on div "Undo" at bounding box center [349, 621] width 22 height 9
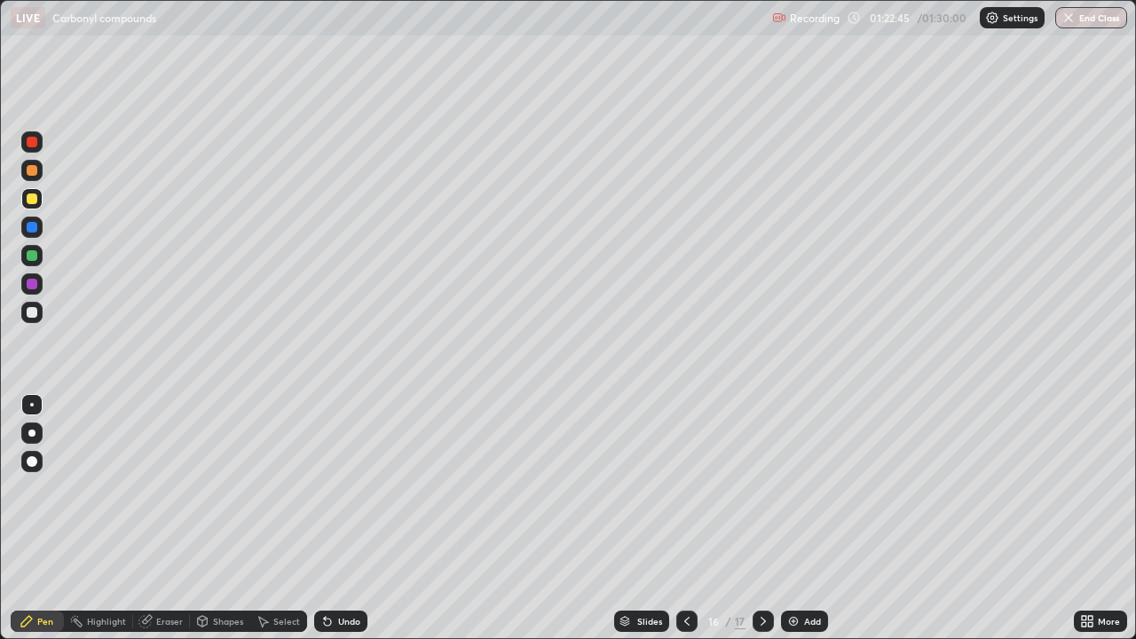
click at [342, 488] on div "Undo" at bounding box center [340, 621] width 53 height 21
click at [337, 488] on div "Undo" at bounding box center [340, 621] width 53 height 21
click at [34, 314] on div at bounding box center [32, 312] width 11 height 11
click at [29, 313] on div at bounding box center [32, 312] width 11 height 11
click at [178, 488] on div "Eraser" at bounding box center [161, 621] width 57 height 21
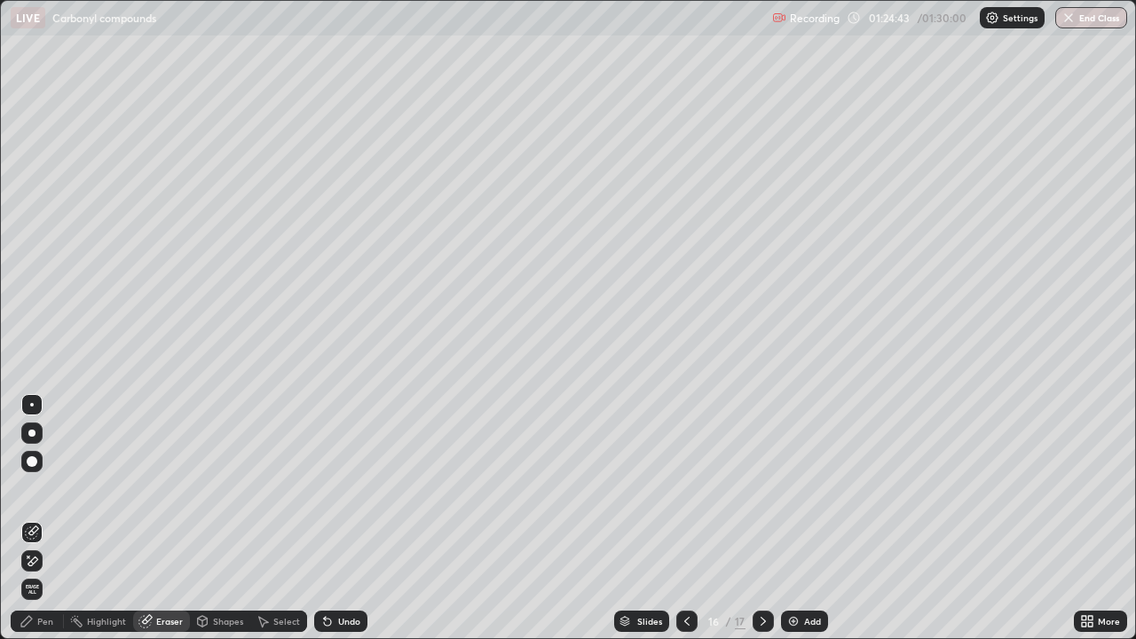
click at [230, 488] on div "Shapes" at bounding box center [228, 621] width 30 height 9
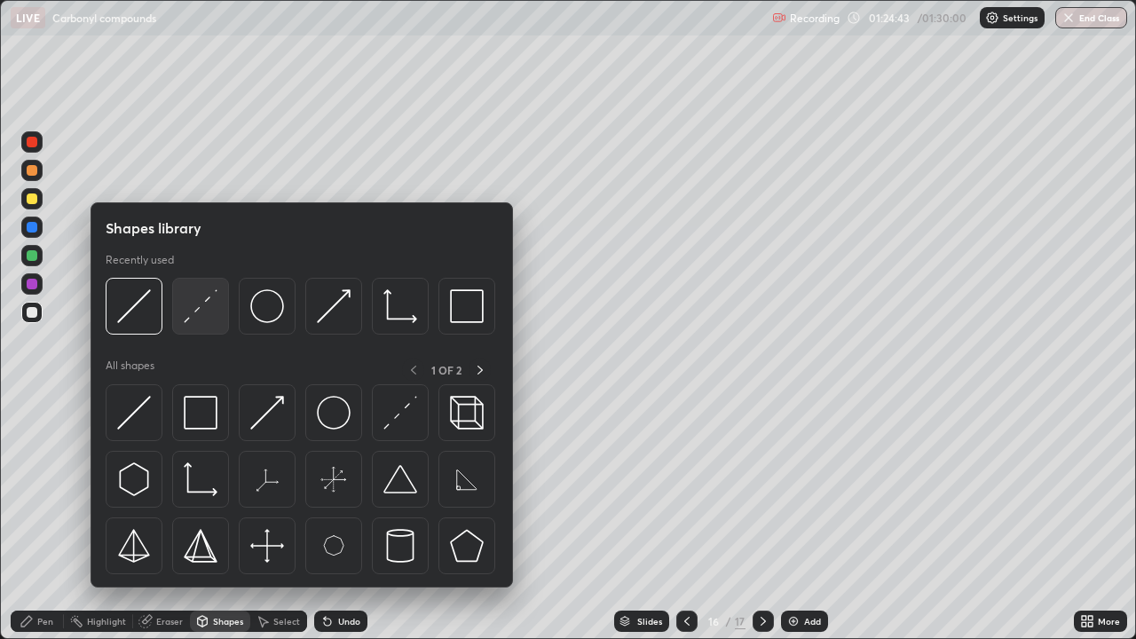
click at [198, 312] on img at bounding box center [201, 306] width 34 height 34
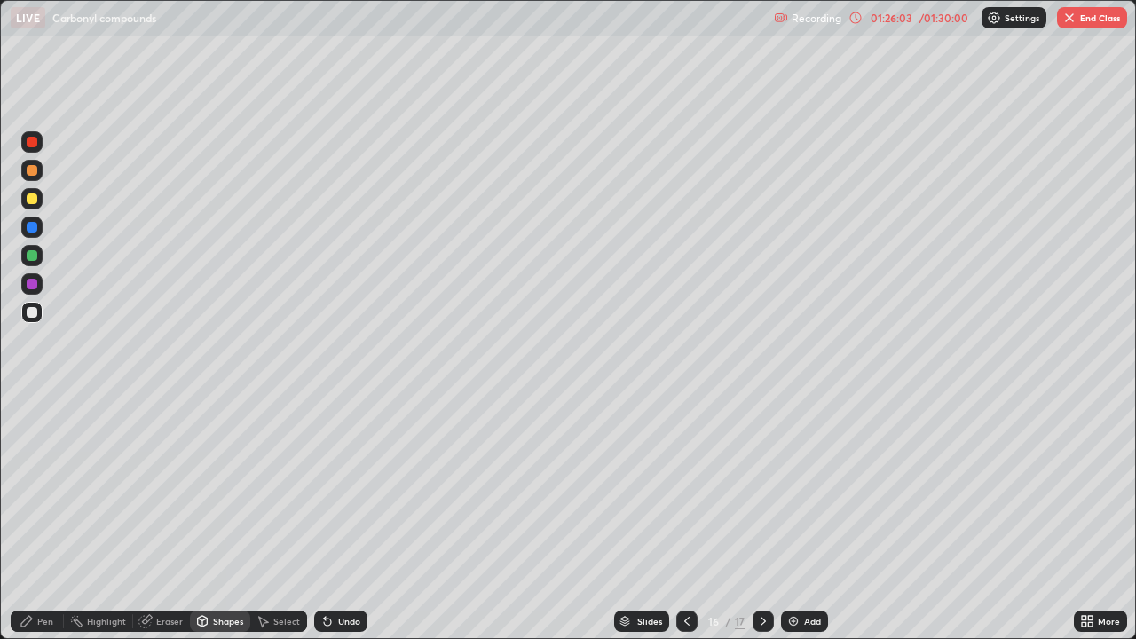
click at [814, 488] on div "Add" at bounding box center [804, 621] width 47 height 21
click at [927, 18] on div "/ 01:30:00" at bounding box center [943, 17] width 55 height 11
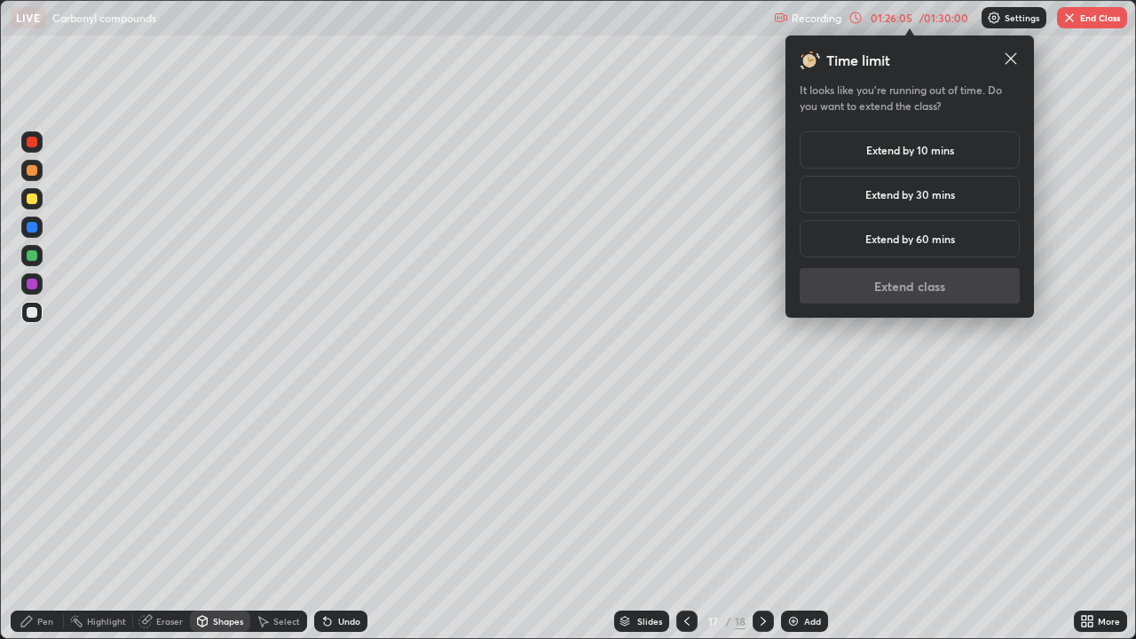
click at [902, 147] on h5 "Extend by 10 mins" at bounding box center [910, 150] width 88 height 16
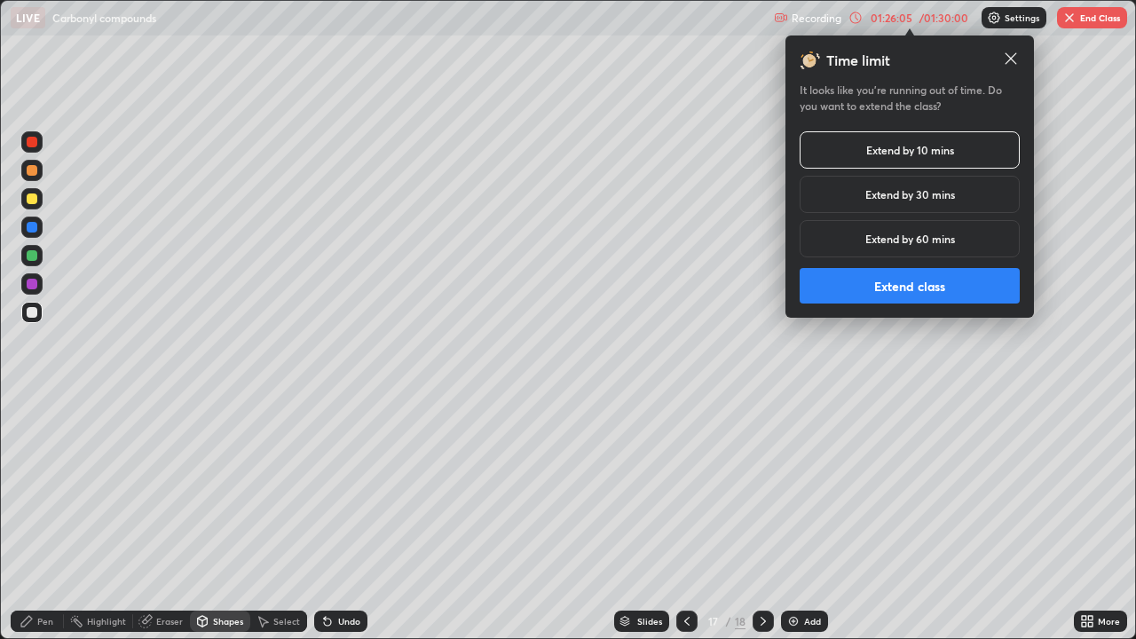
click at [893, 291] on button "Extend class" at bounding box center [910, 286] width 220 height 36
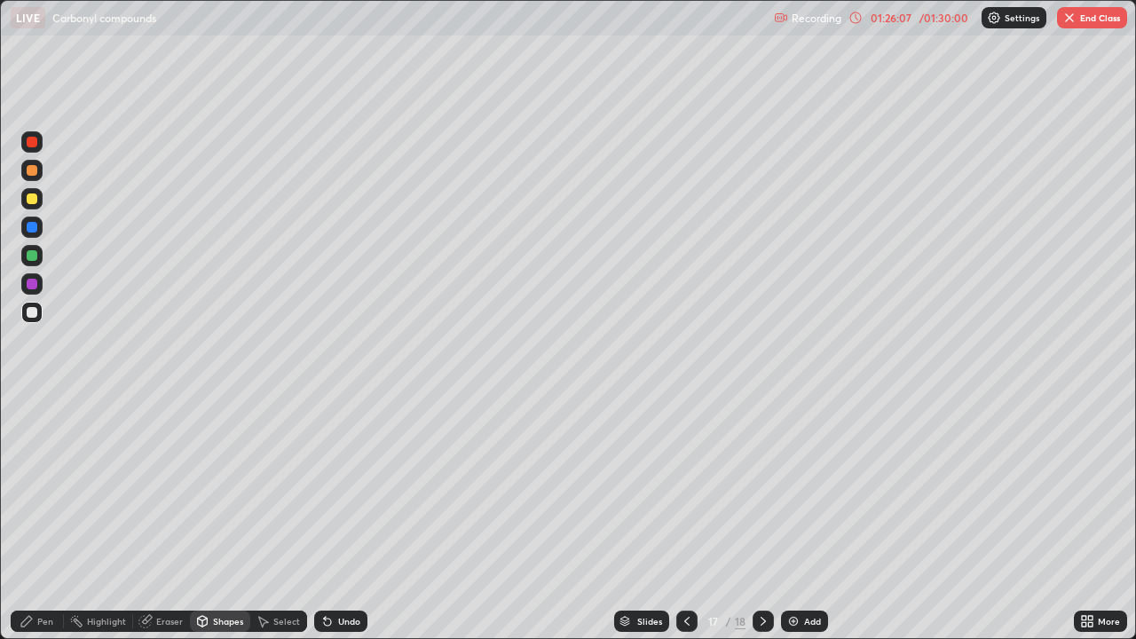
click at [28, 256] on div at bounding box center [32, 255] width 11 height 11
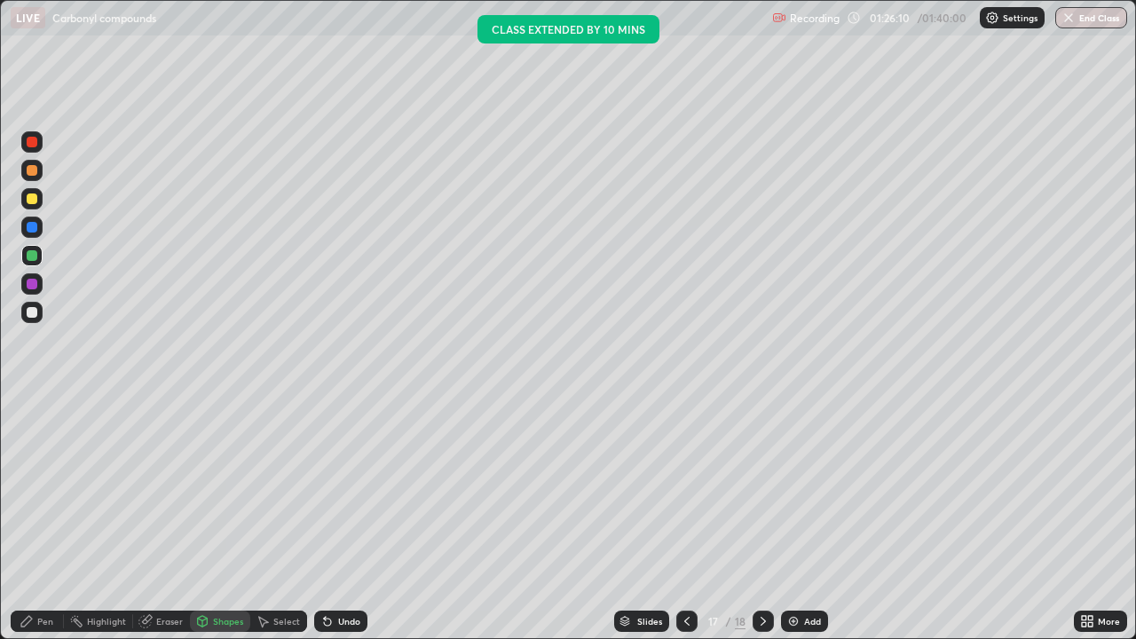
click at [338, 488] on div "Undo" at bounding box center [349, 621] width 22 height 9
click at [340, 488] on div "Undo" at bounding box center [349, 621] width 22 height 9
click at [330, 488] on div "Undo" at bounding box center [340, 621] width 53 height 21
click at [340, 488] on div "Undo" at bounding box center [349, 621] width 22 height 9
click at [48, 488] on div "Pen" at bounding box center [45, 621] width 16 height 9
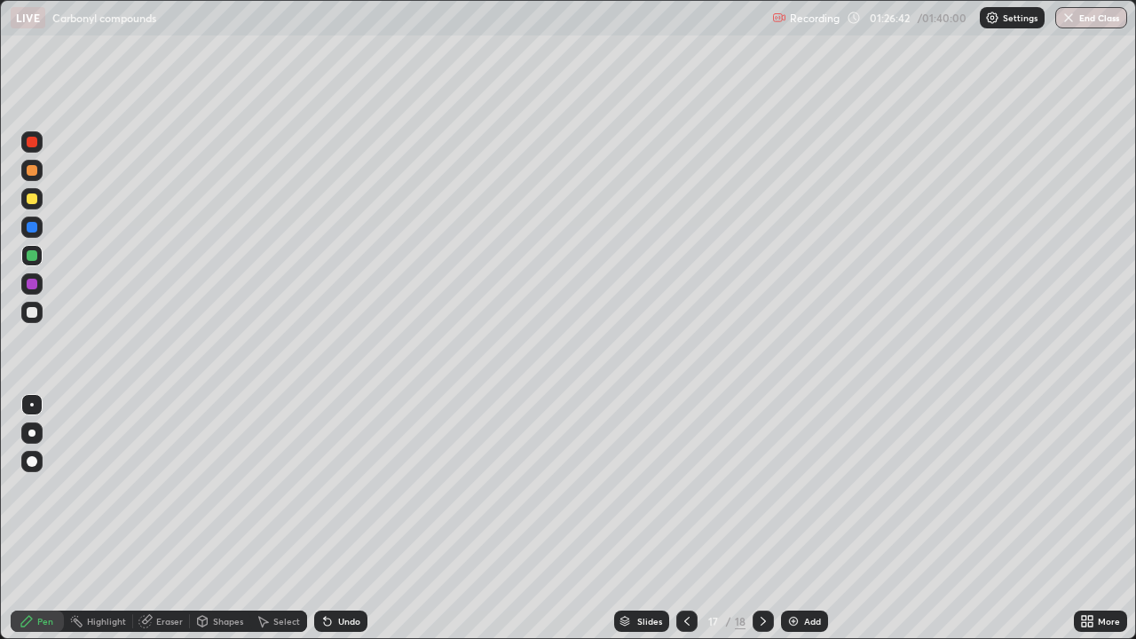
click at [165, 488] on div "Eraser" at bounding box center [169, 621] width 27 height 9
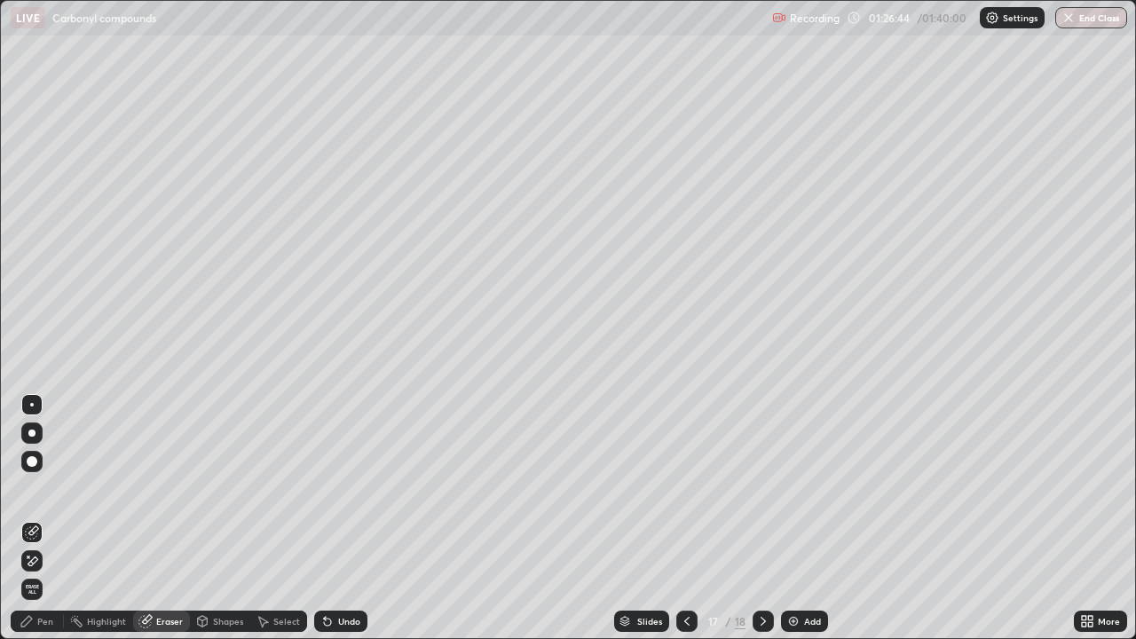
click at [37, 488] on div "Pen" at bounding box center [37, 621] width 53 height 21
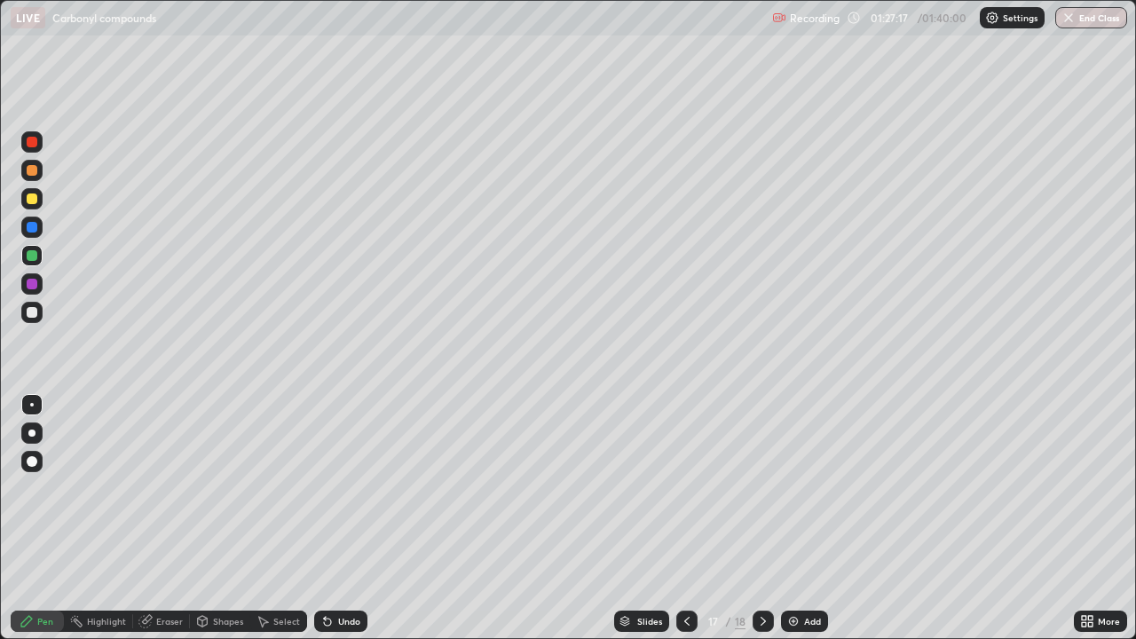
click at [28, 197] on div at bounding box center [32, 199] width 11 height 11
click at [1085, 16] on button "End Class" at bounding box center [1092, 17] width 72 height 21
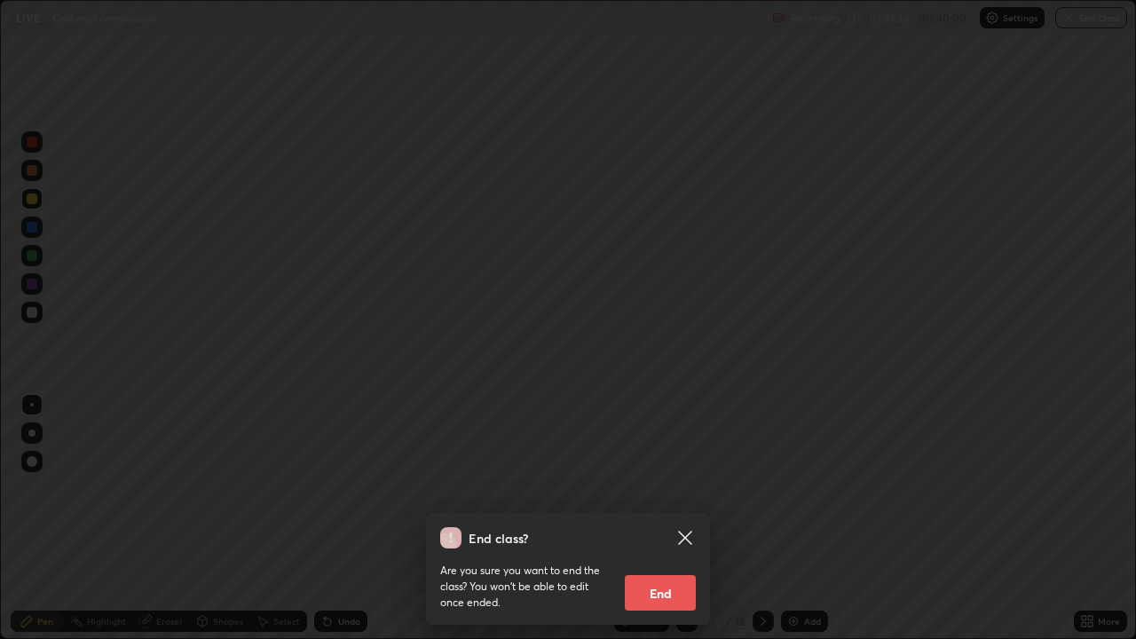
click at [661, 488] on button "End" at bounding box center [660, 593] width 71 height 36
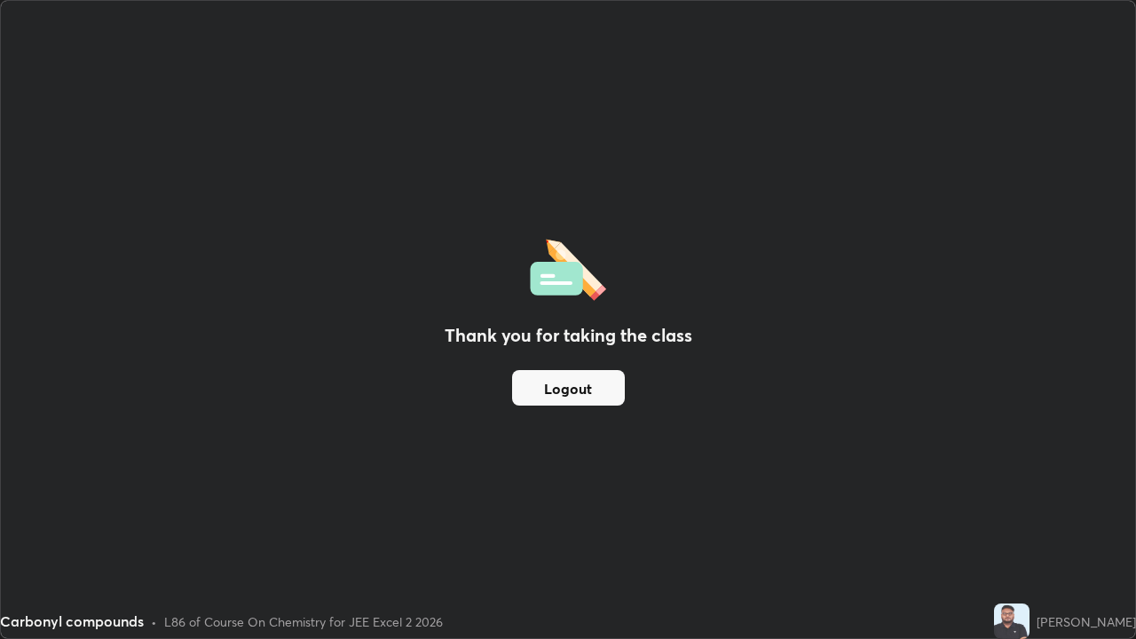
click at [605, 389] on button "Logout" at bounding box center [568, 388] width 113 height 36
